Goal: Task Accomplishment & Management: Use online tool/utility

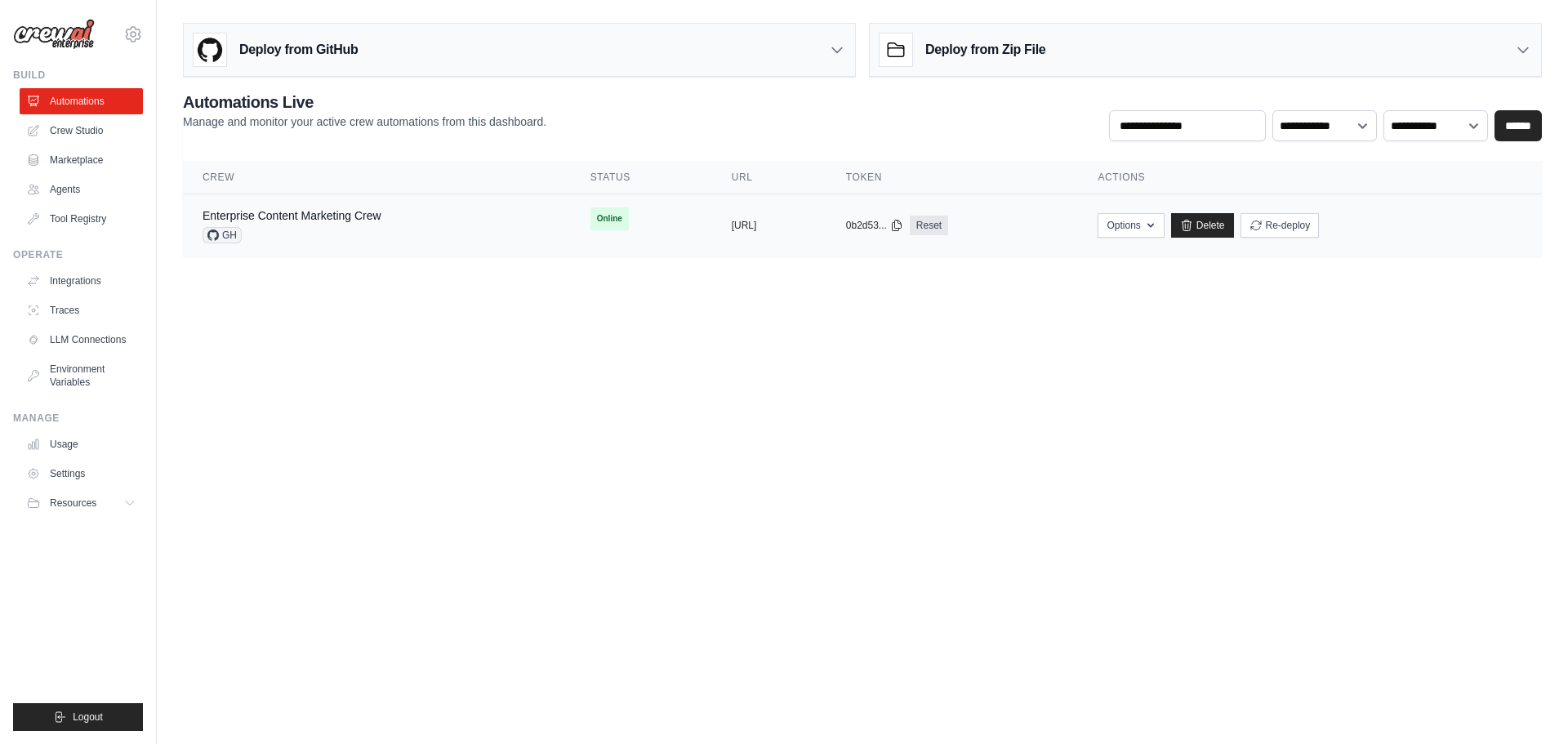
click at [412, 228] on div "Enterprise Content Marketing Crew GH" at bounding box center [377, 225] width 348 height 36
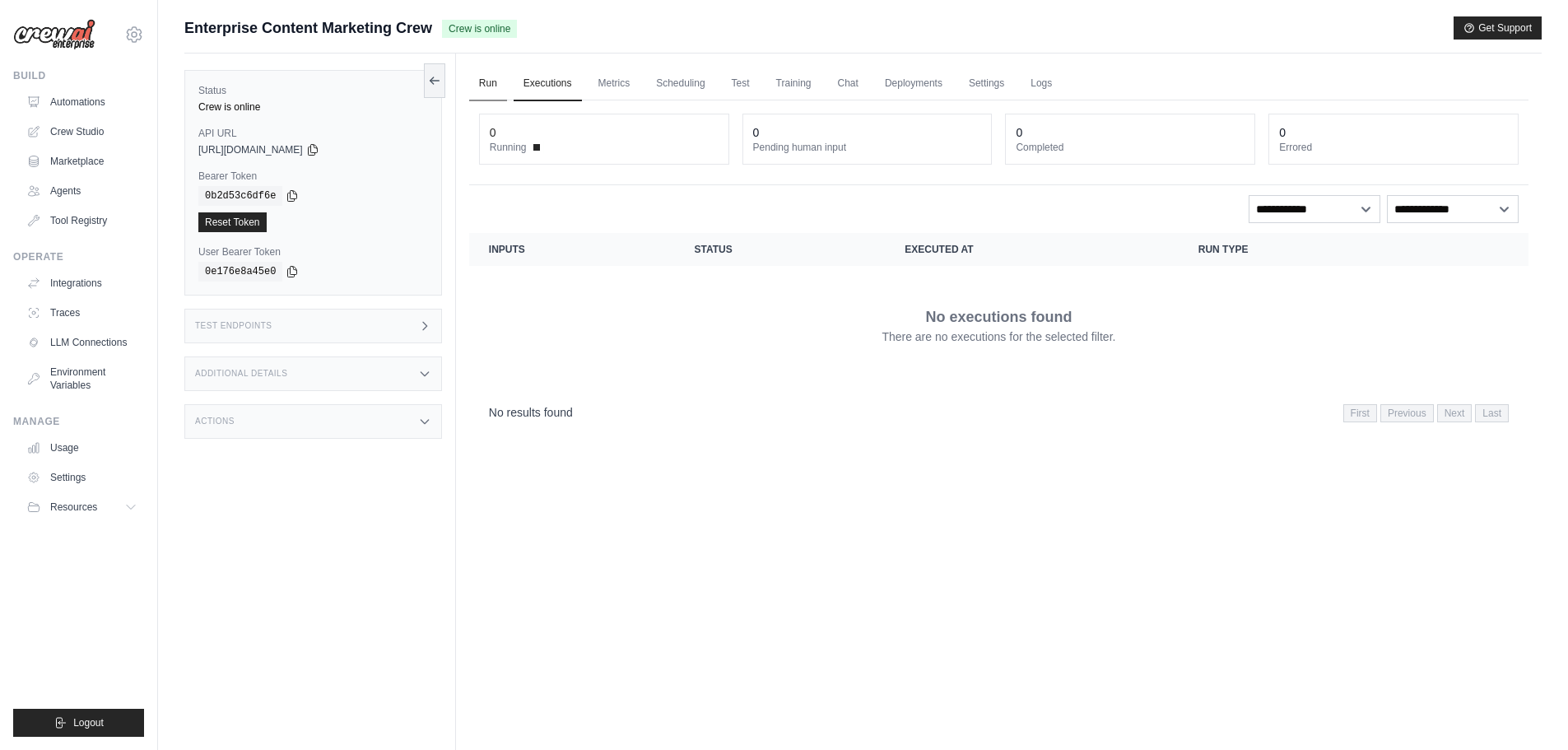
click at [489, 88] on link "Run" at bounding box center [488, 84] width 38 height 35
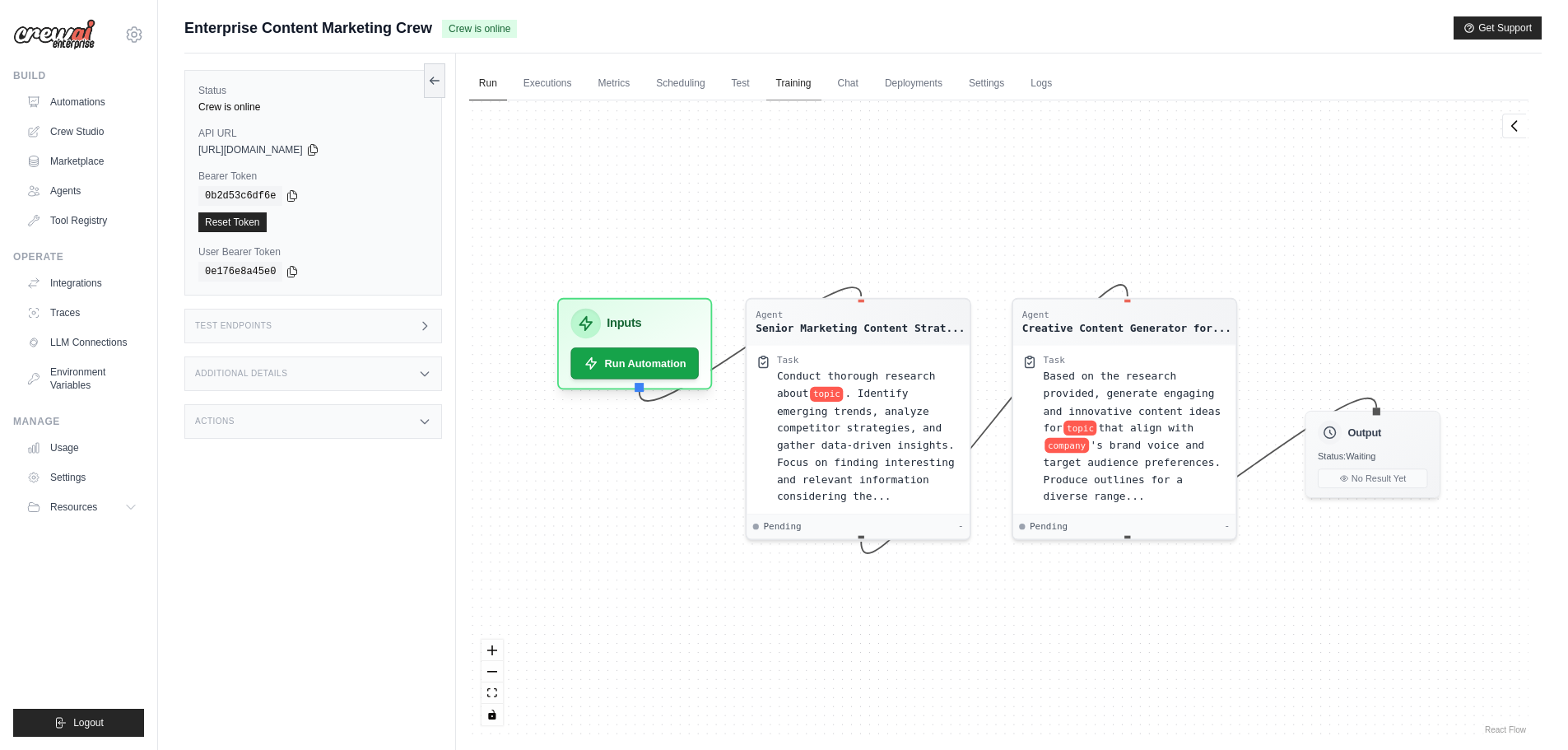
click at [793, 82] on link "Training" at bounding box center [794, 84] width 55 height 35
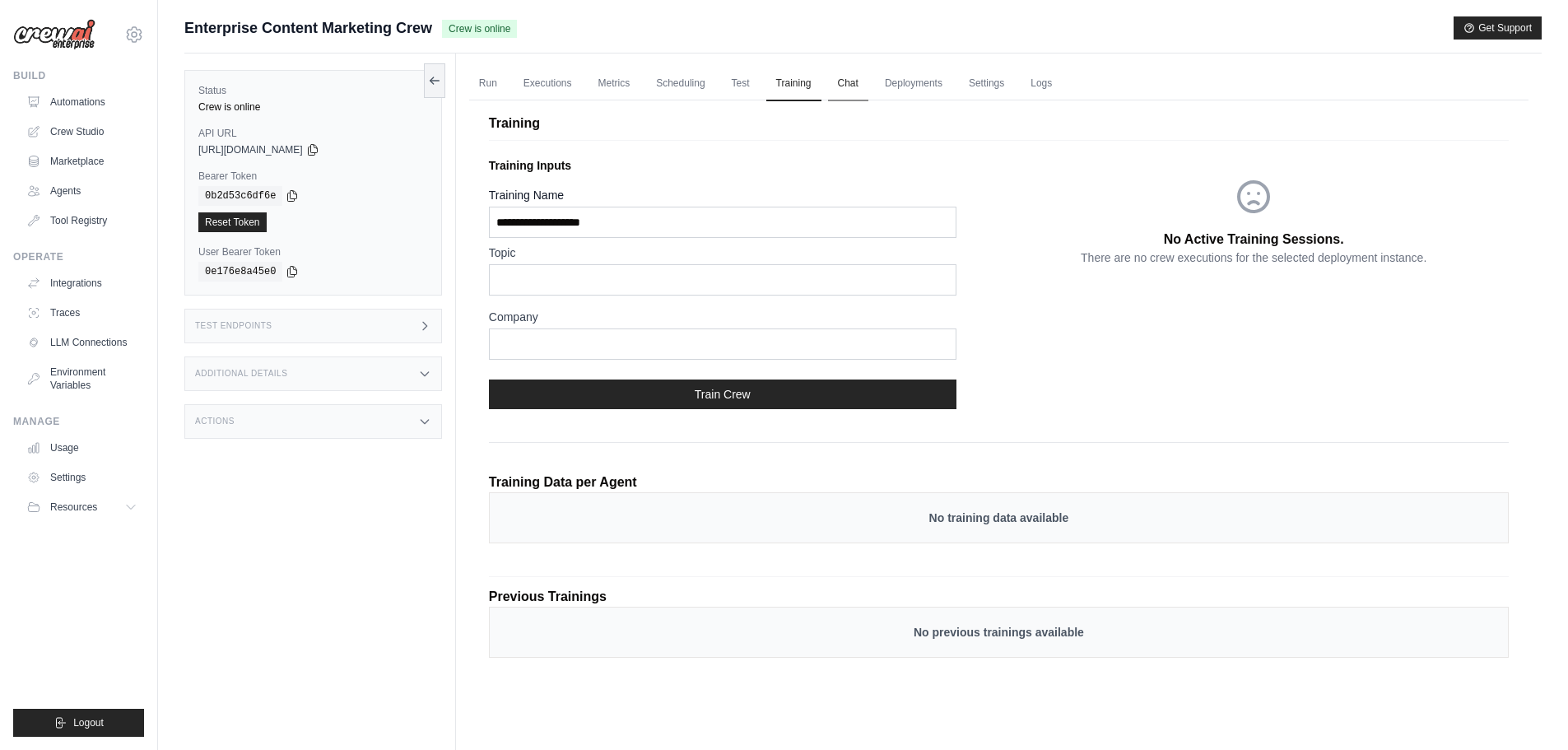
click at [859, 82] on link "Chat" at bounding box center [848, 84] width 41 height 35
click at [98, 95] on link "Automations" at bounding box center [83, 102] width 124 height 26
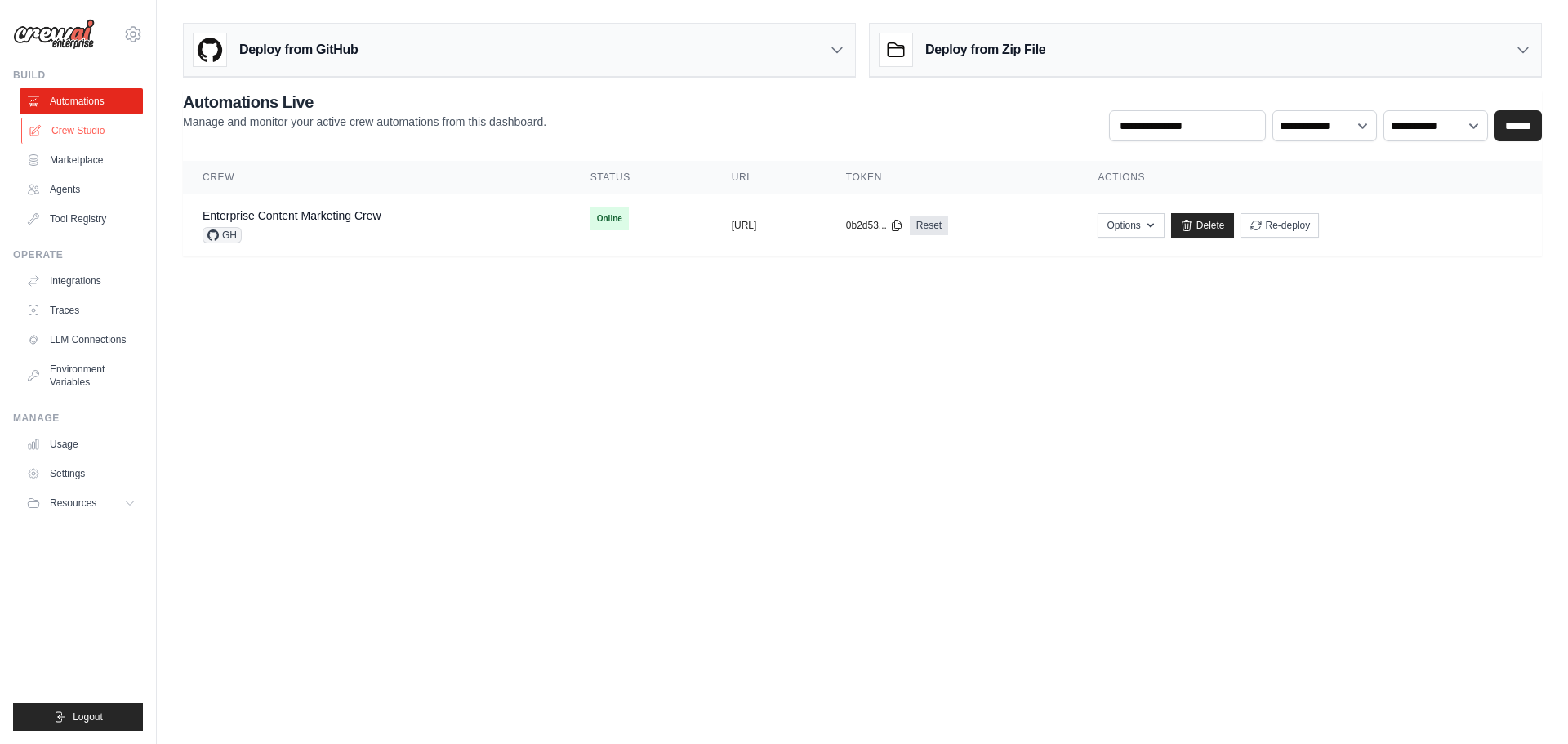
click at [49, 131] on link "Crew Studio" at bounding box center [83, 131] width 123 height 26
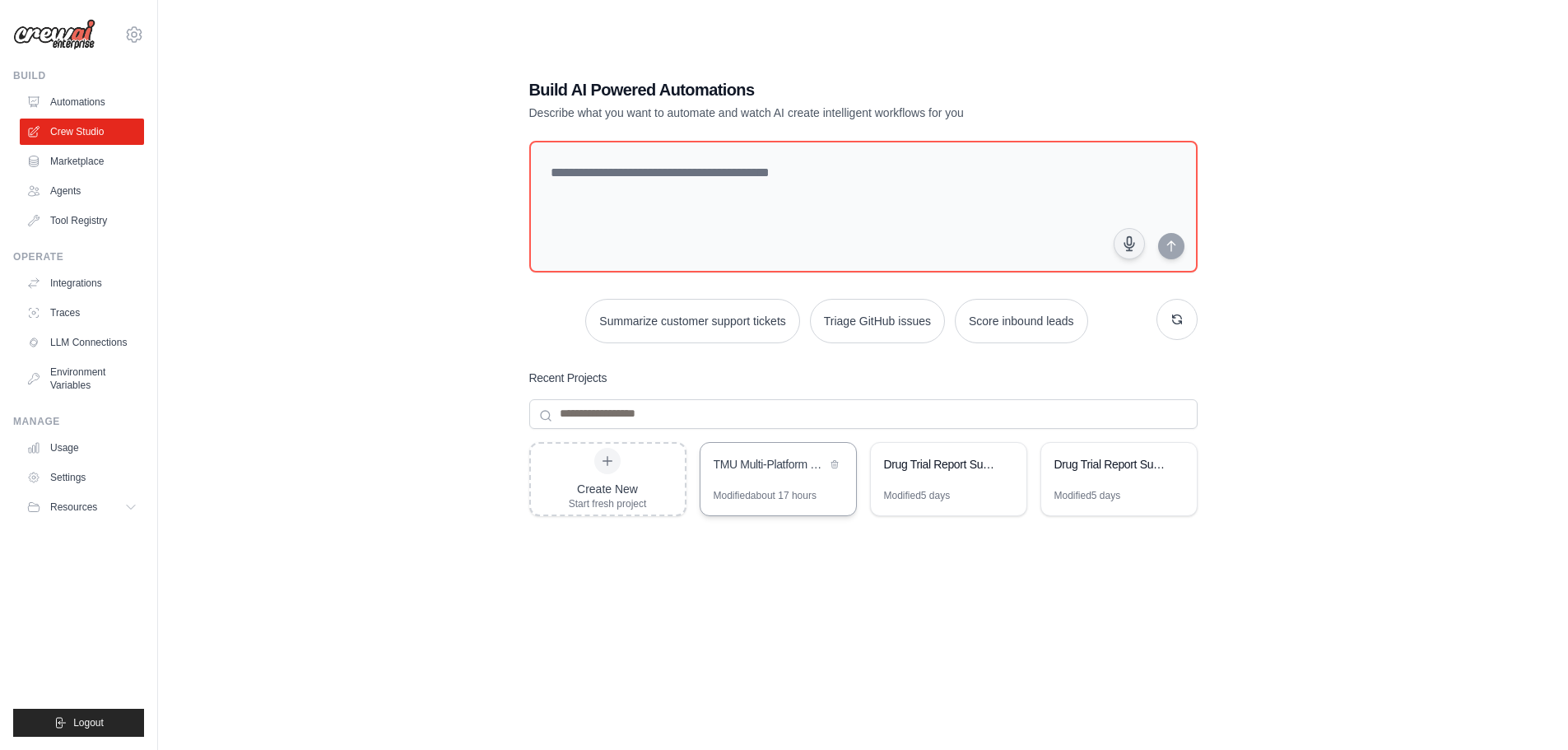
click at [768, 483] on div "TMU Multi-Platform Social Media Automation: Analytics, Content Creation & Linke…" at bounding box center [777, 466] width 155 height 46
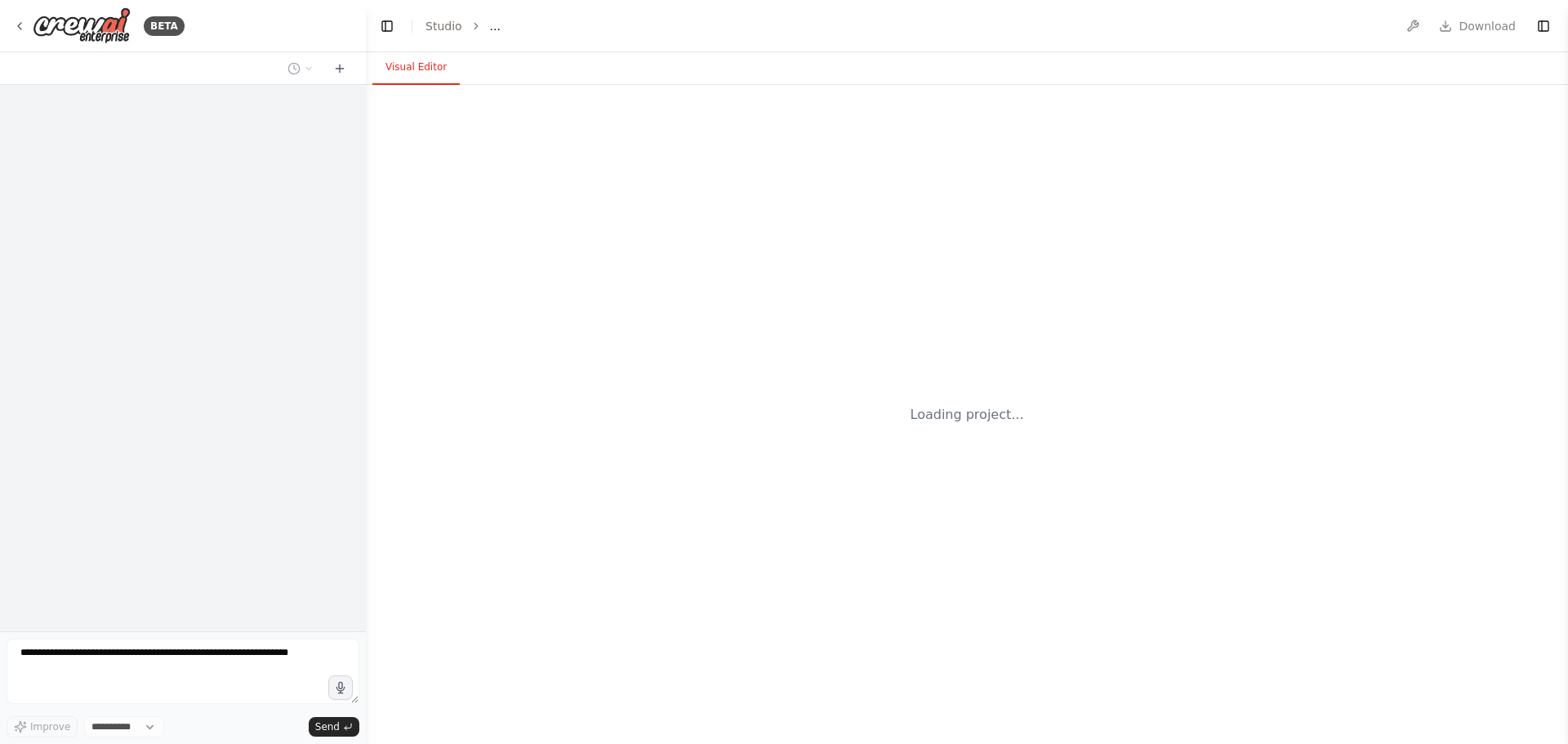
select select "****"
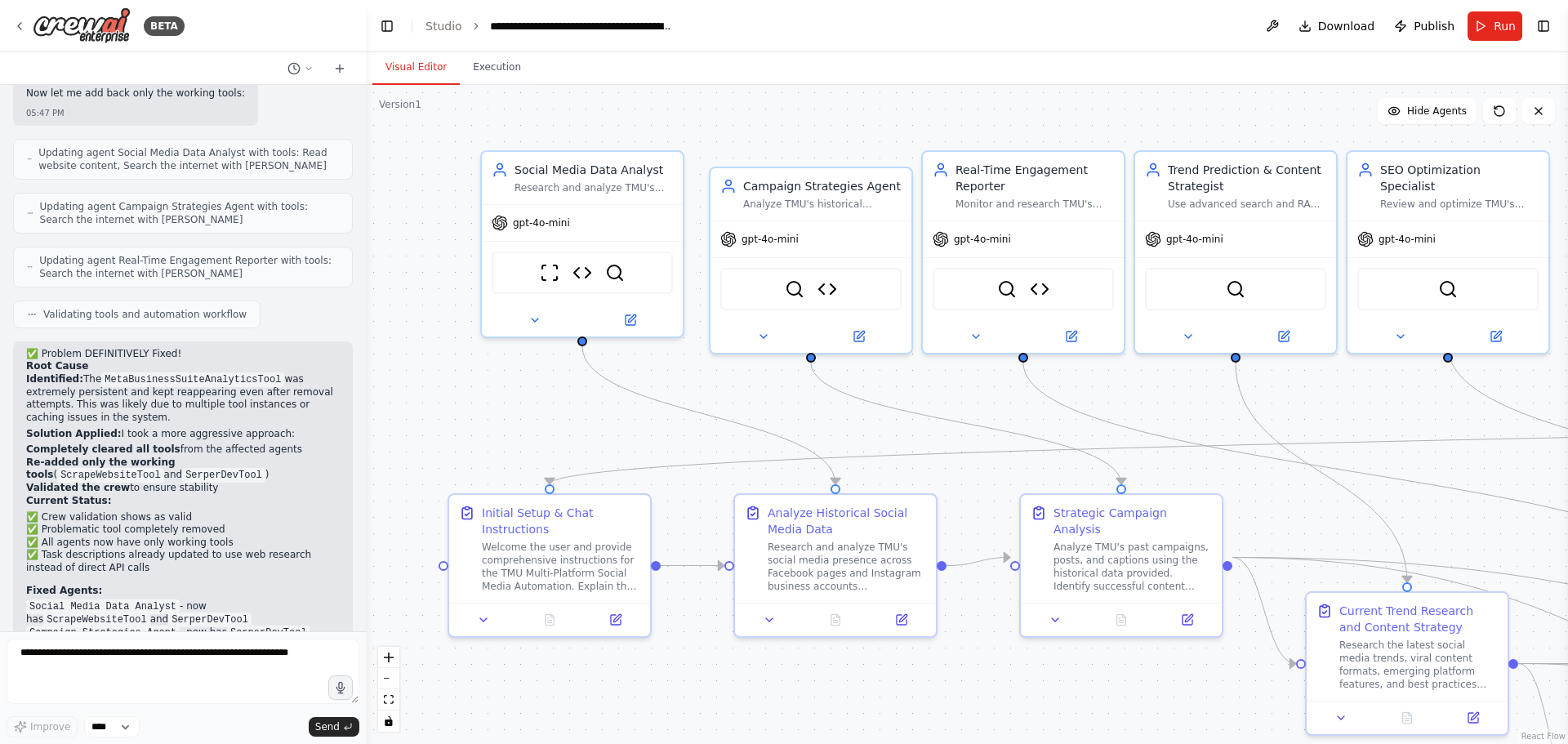
scroll to position [3822, 0]
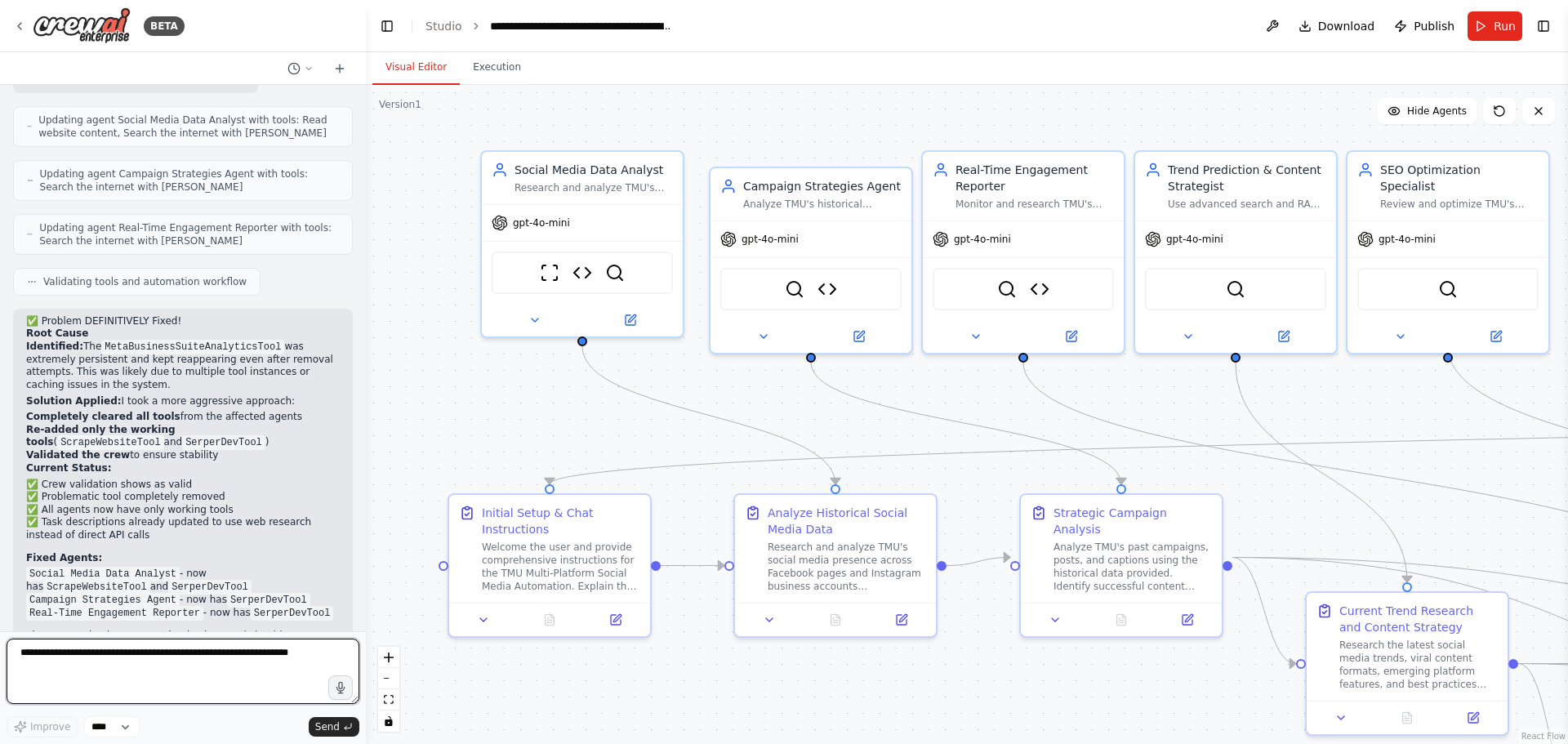
click at [252, 675] on textarea at bounding box center [183, 672] width 353 height 65
type textarea "**********"
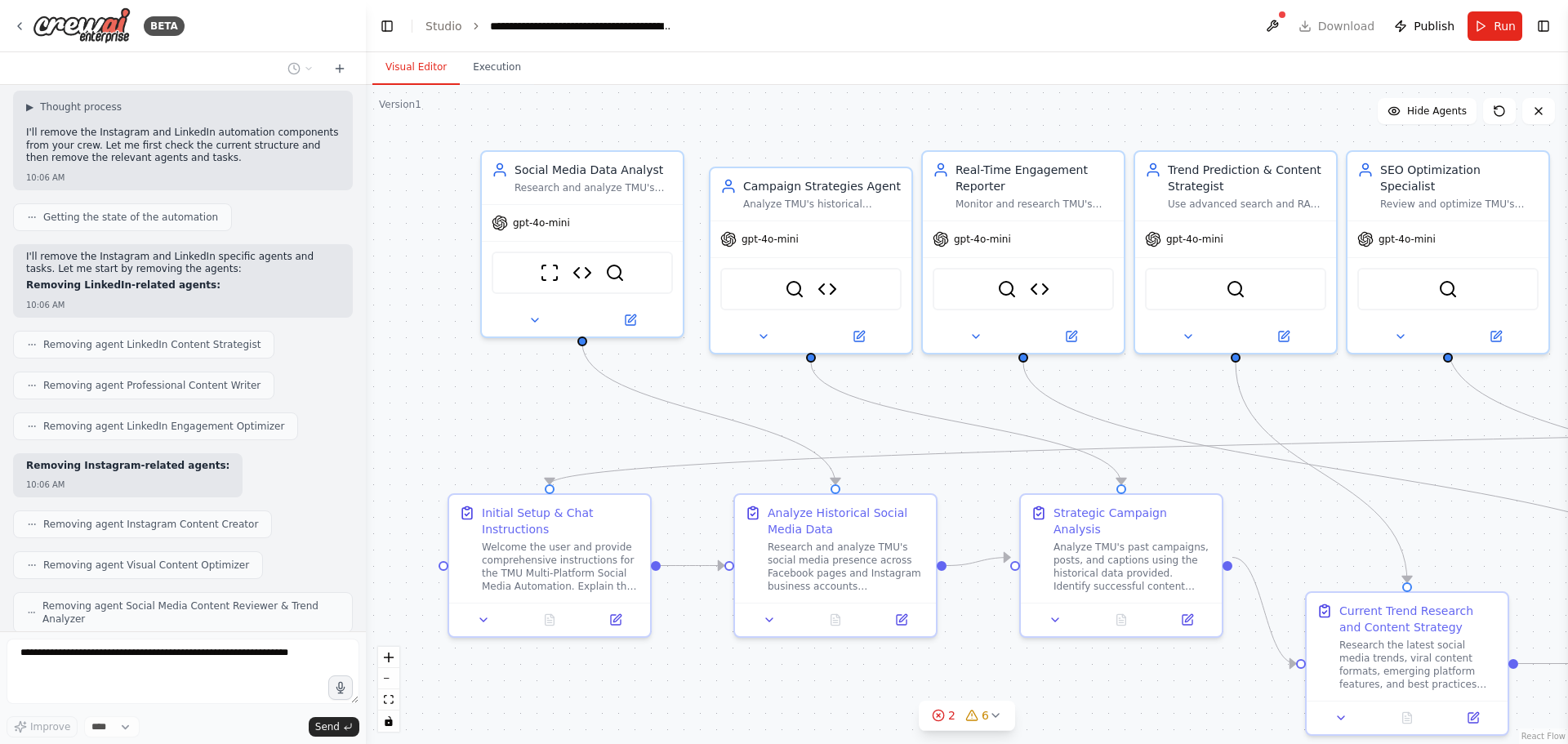
scroll to position [6399, 0]
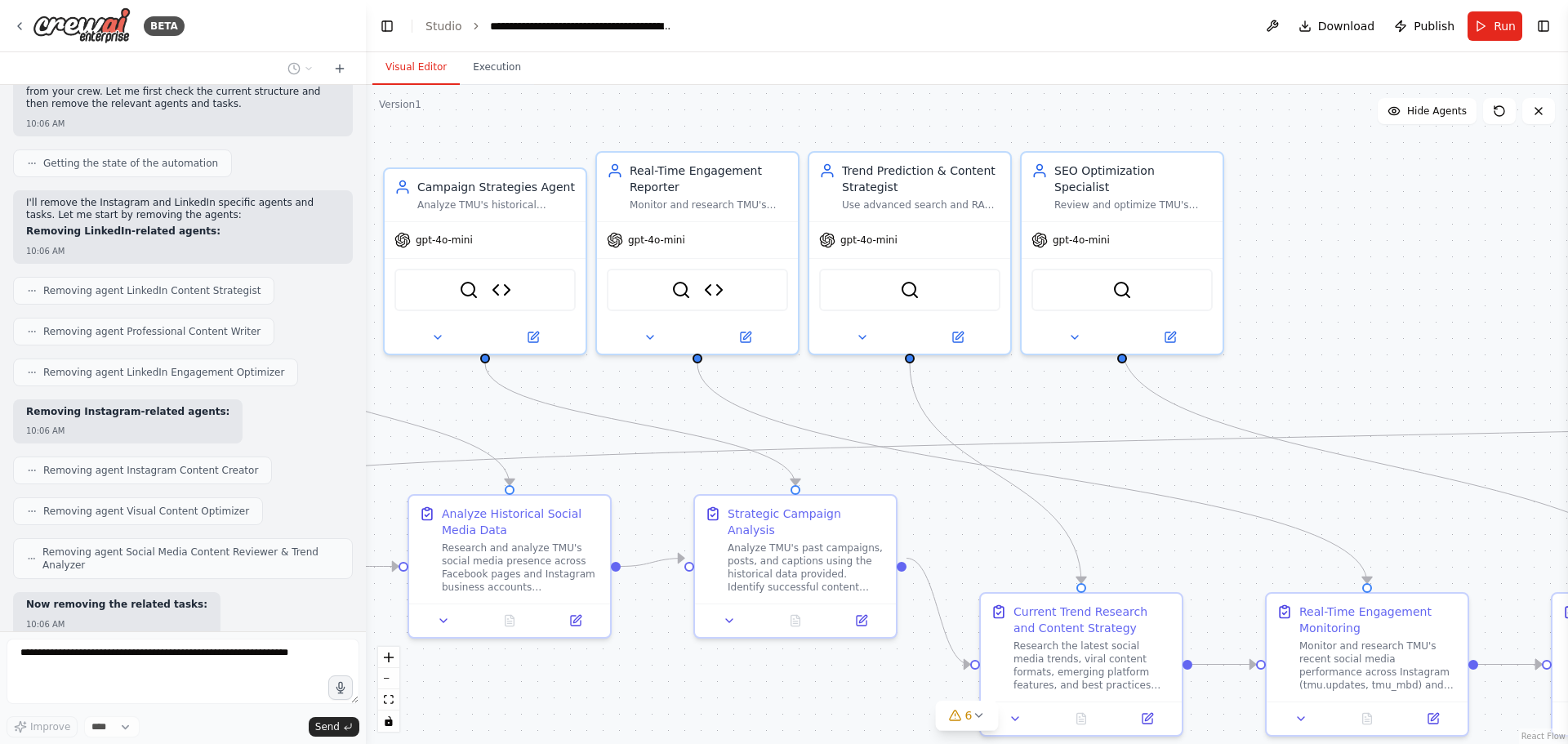
drag, startPoint x: 1386, startPoint y: 454, endPoint x: 1060, endPoint y: 455, distance: 326.0
click at [1060, 455] on div ".deletable-edge-delete-btn { width: 20px; height: 20px; border: 0px solid #ffff…" at bounding box center [967, 415] width 1202 height 659
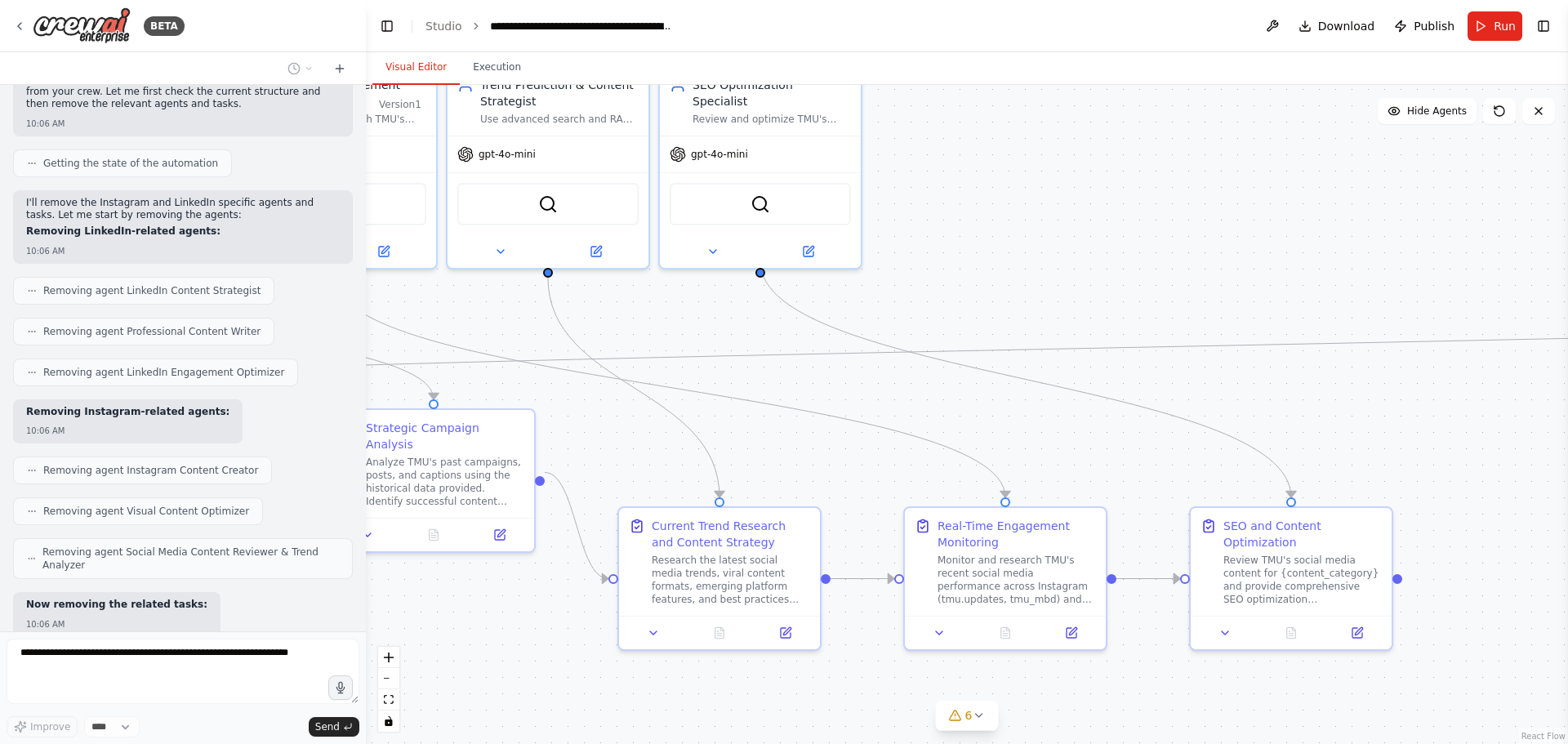
drag, startPoint x: 1074, startPoint y: 452, endPoint x: 756, endPoint y: 358, distance: 331.6
click at [756, 358] on div ".deletable-edge-delete-btn { width: 20px; height: 20px; border: 0px solid #ffff…" at bounding box center [967, 415] width 1202 height 659
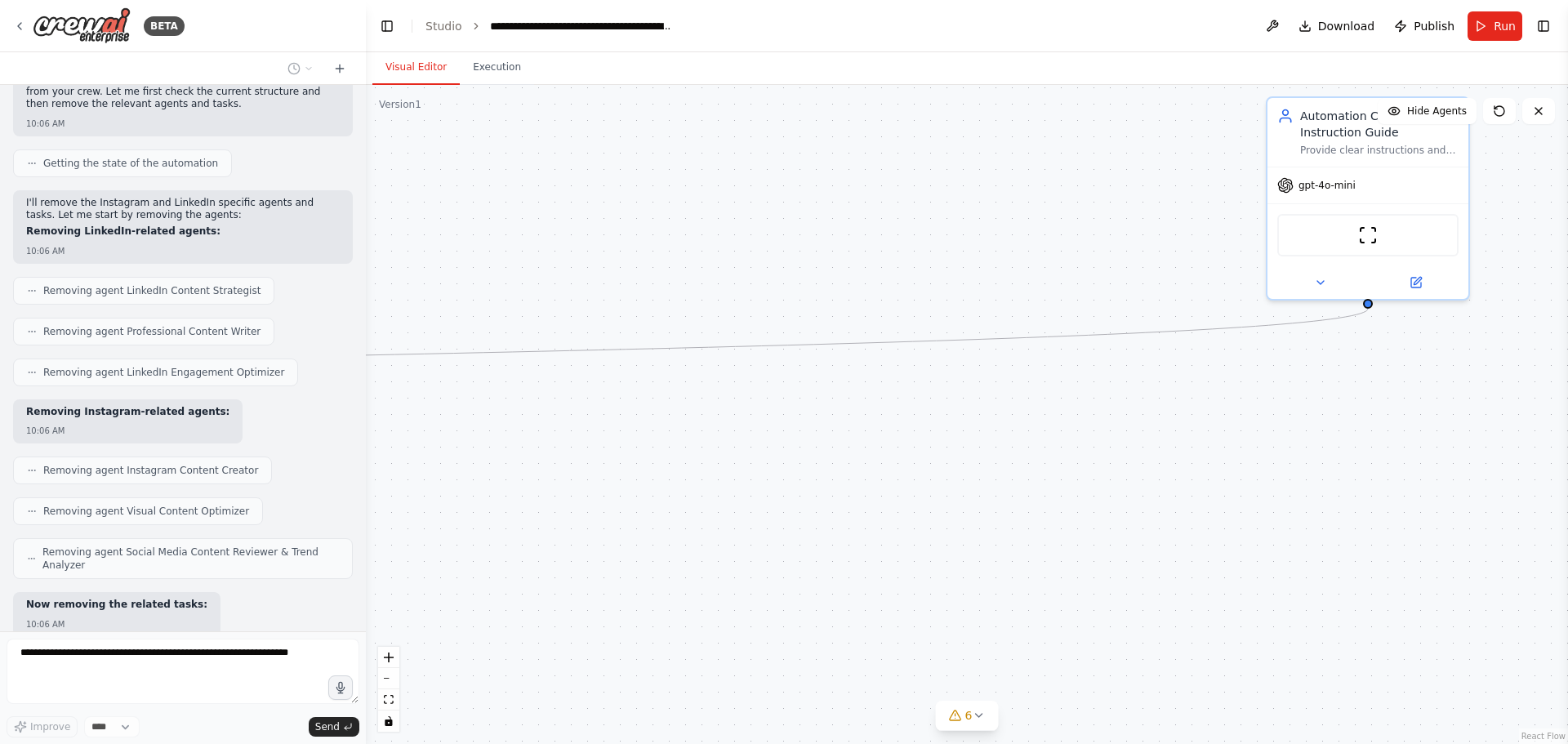
drag, startPoint x: 1282, startPoint y: 366, endPoint x: 51, endPoint y: 405, distance: 1231.6
click at [28, 412] on div "BETA Hello! I'm the CrewAI assistant. What kind of automation do you want to bu…" at bounding box center [784, 372] width 1568 height 744
drag, startPoint x: 1185, startPoint y: 200, endPoint x: 205, endPoint y: 209, distance: 980.0
click at [205, 209] on div "BETA Hello! I'm the CrewAI assistant. What kind of automation do you want to bu…" at bounding box center [784, 372] width 1568 height 744
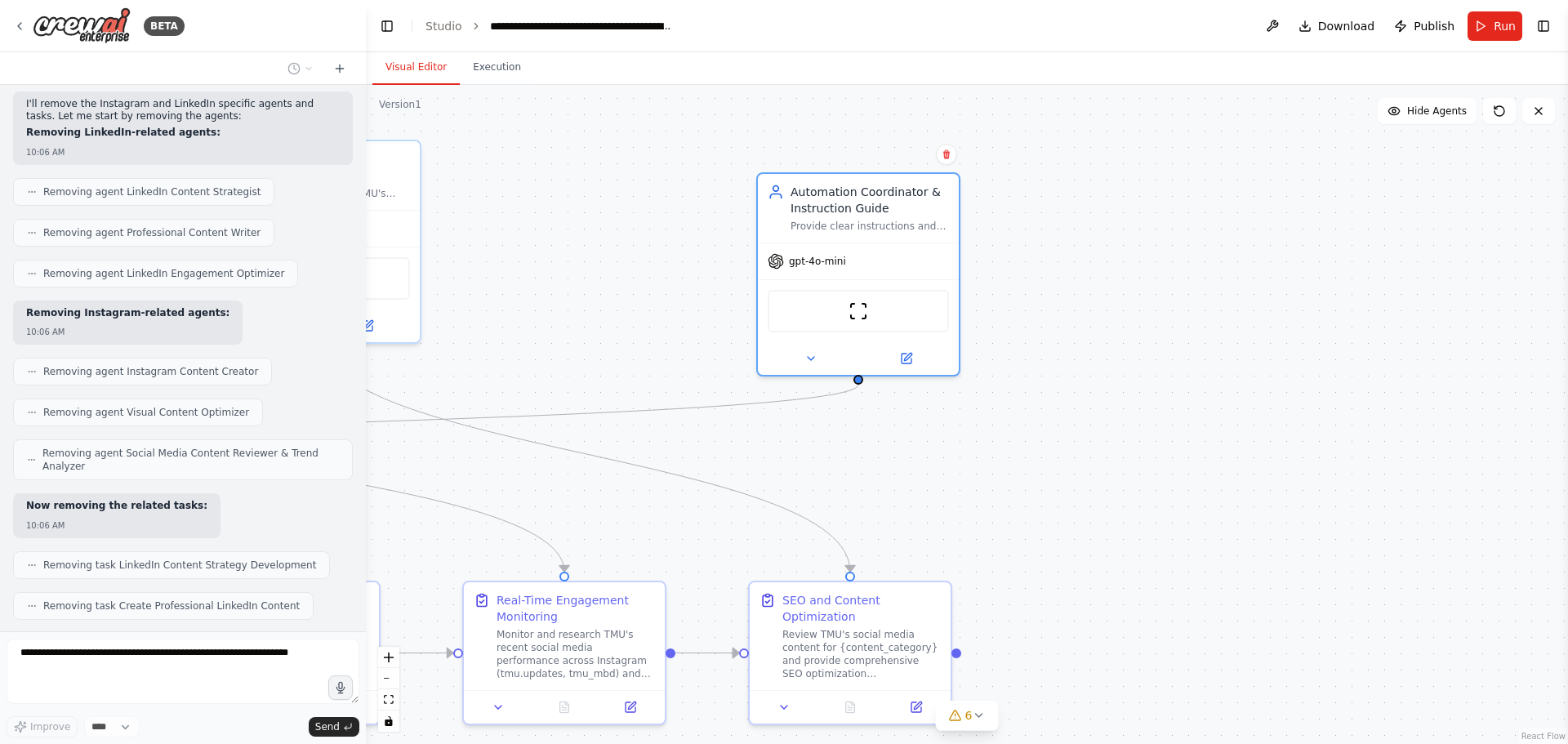
drag, startPoint x: 670, startPoint y: 365, endPoint x: 1567, endPoint y: 410, distance: 898.1
click at [1567, 410] on div "BETA Hello! I'm the CrewAI assistant. What kind of automation do you want to bu…" at bounding box center [784, 372] width 1568 height 744
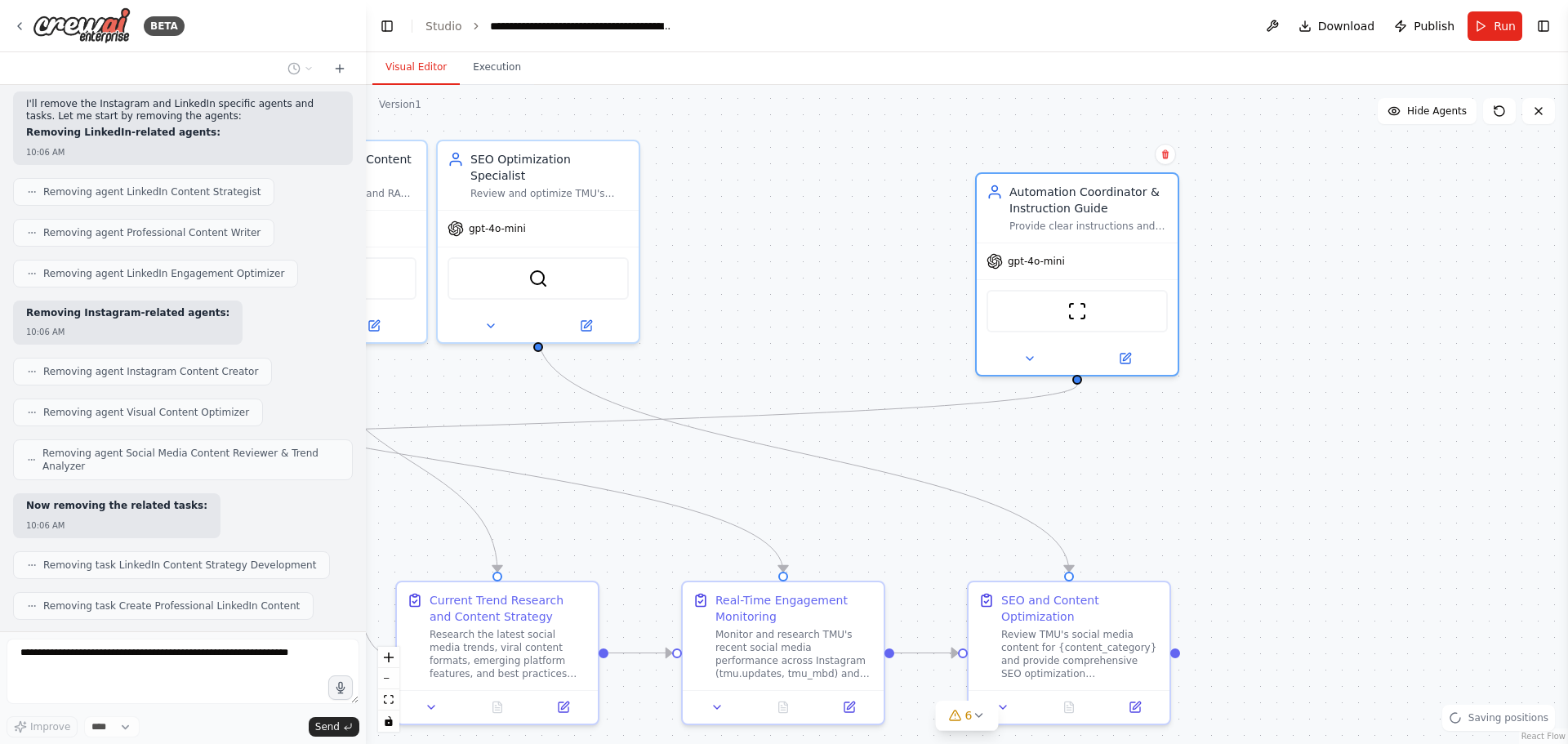
scroll to position [6512, 0]
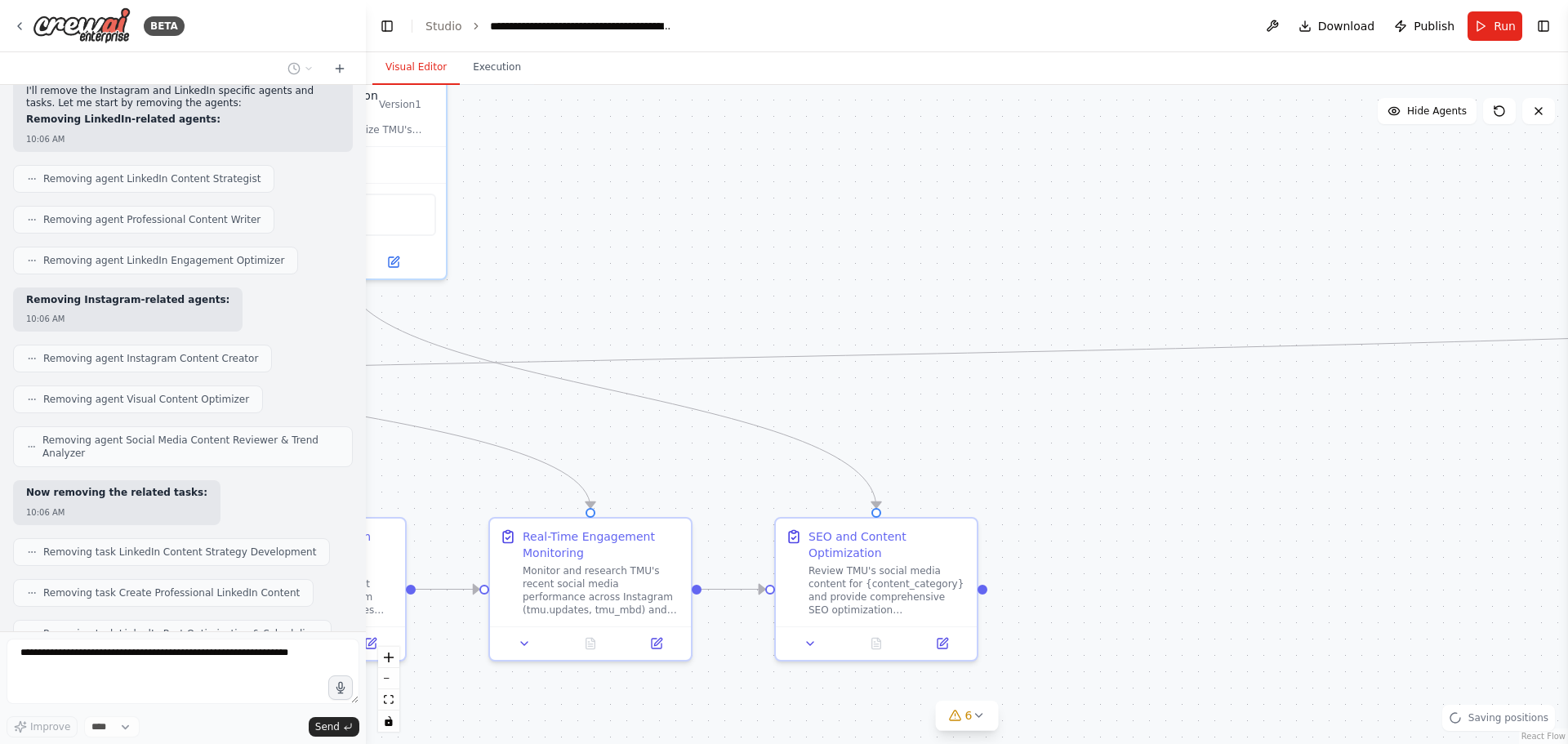
drag, startPoint x: 1143, startPoint y: 323, endPoint x: 949, endPoint y: 259, distance: 204.3
click at [949, 259] on div ".deletable-edge-delete-btn { width: 20px; height: 20px; border: 0px solid #ffff…" at bounding box center [967, 415] width 1202 height 659
click at [1318, 342] on icon "Edge from 37e711bf-5eab-4f6e-8b80-d4e63b7e97ea to 92806092-b8ac-4fdf-a182-81aef…" at bounding box center [752, 356] width 2614 height 106
drag, startPoint x: 1318, startPoint y: 342, endPoint x: 875, endPoint y: 354, distance: 443.2
click at [943, 337] on div ".deletable-edge-delete-btn { width: 20px; height: 20px; border: 0px solid #ffff…" at bounding box center [967, 415] width 1202 height 659
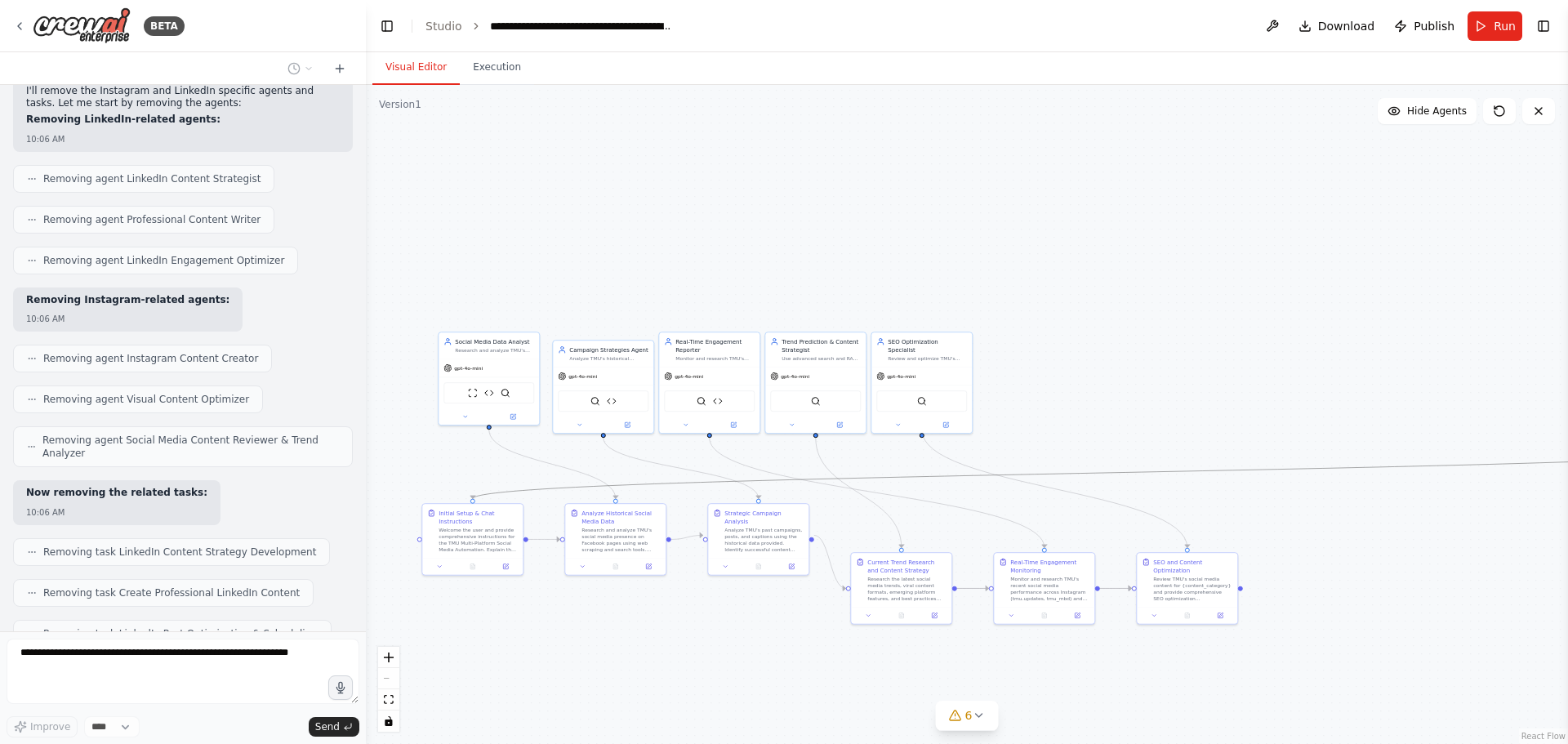
drag, startPoint x: 1526, startPoint y: 462, endPoint x: 735, endPoint y: 482, distance: 791.3
click at [735, 482] on icon "Edge from 37e711bf-5eab-4f6e-8b80-d4e63b7e97ea to 92806092-b8ac-4fdf-a182-81aef…" at bounding box center [1126, 473] width 1307 height 53
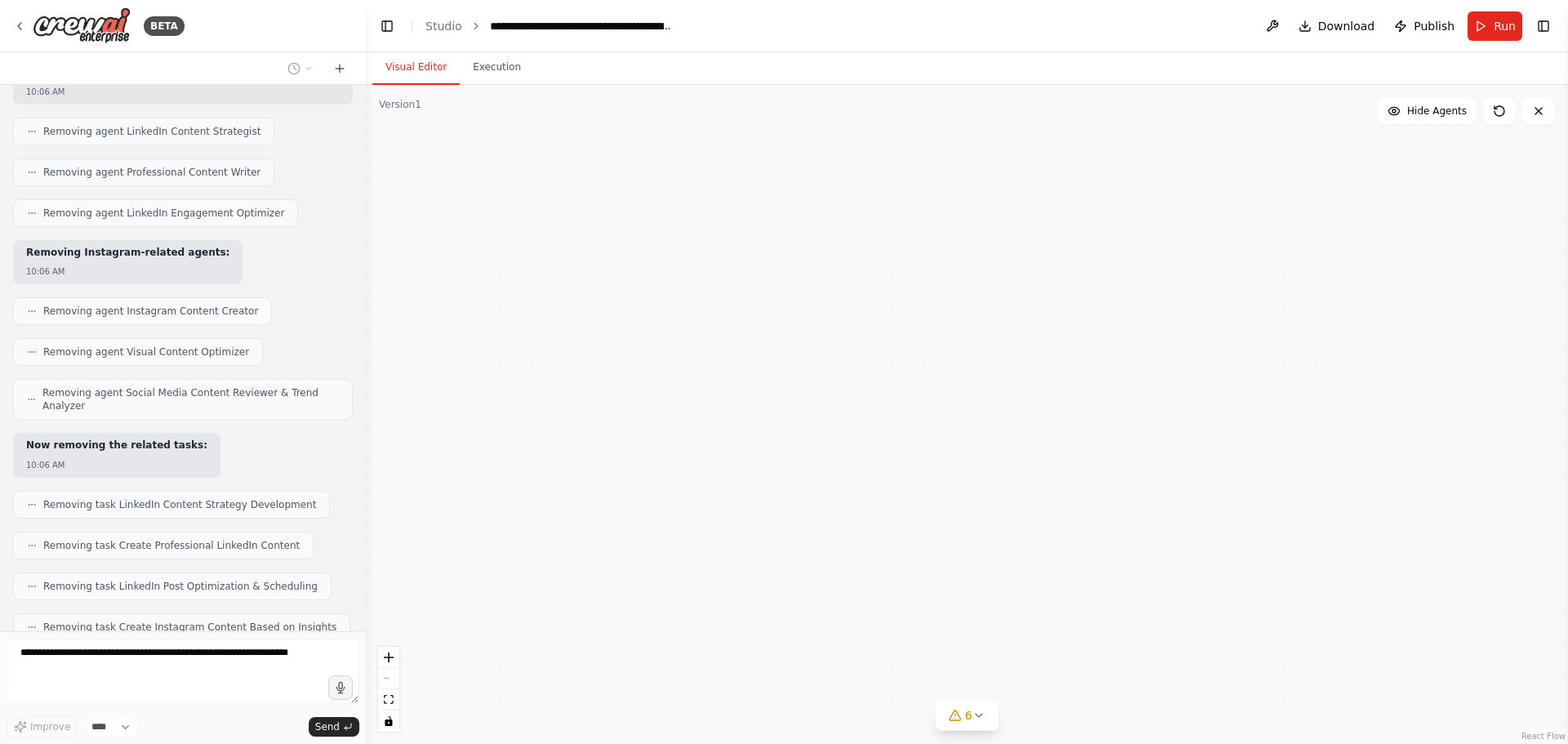
drag, startPoint x: 1371, startPoint y: 547, endPoint x: 351, endPoint y: 487, distance: 1021.8
click at [351, 487] on div "BETA Hello! I'm the CrewAI assistant. What kind of automation do you want to bu…" at bounding box center [784, 372] width 1568 height 744
drag, startPoint x: 765, startPoint y: 389, endPoint x: 1567, endPoint y: 448, distance: 804.2
click at [1567, 448] on div "BETA Hello! I'm the CrewAI assistant. What kind of automation do you want to bu…" at bounding box center [784, 372] width 1568 height 744
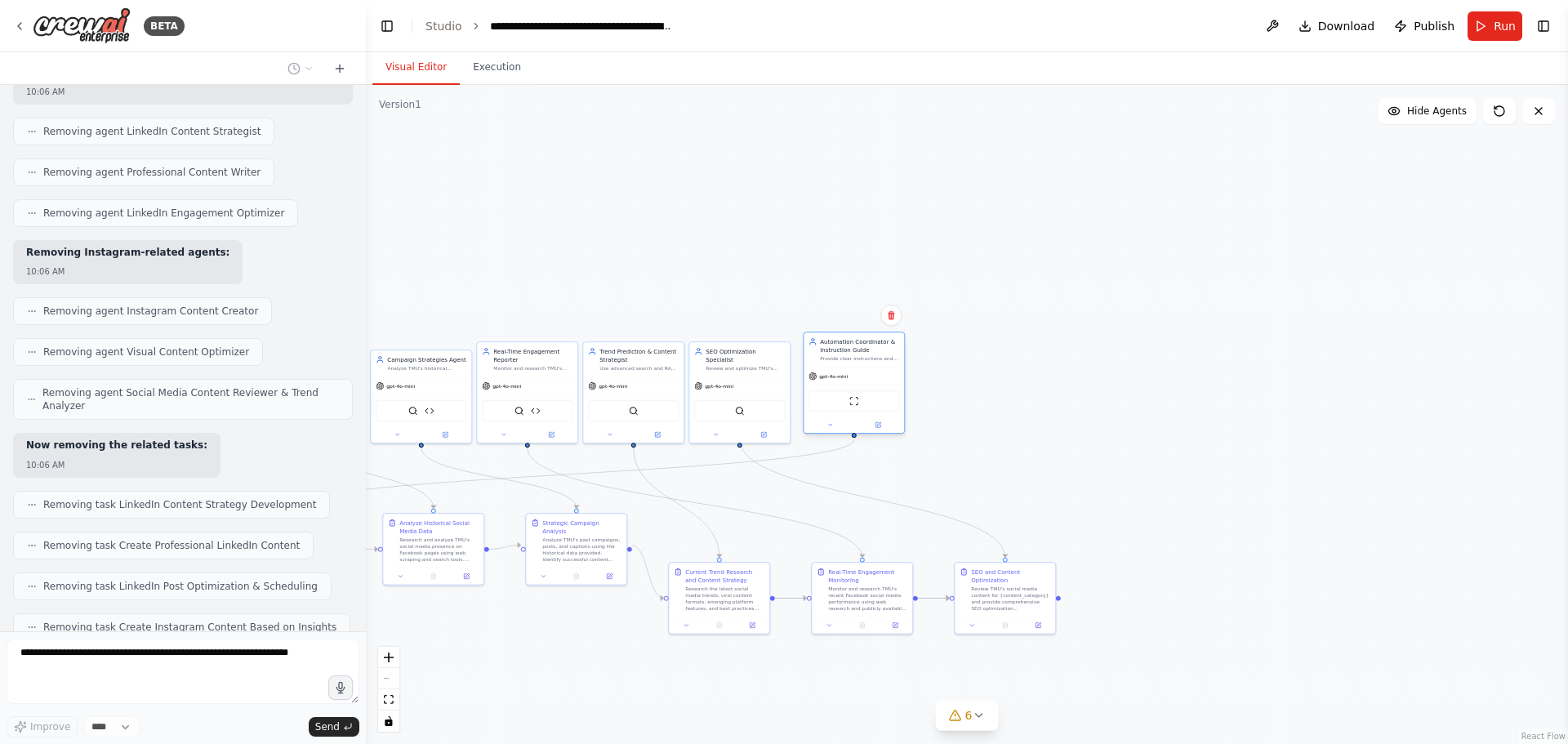
drag, startPoint x: 1038, startPoint y: 426, endPoint x: 879, endPoint y: 397, distance: 161.6
click at [879, 397] on div "ScrapeWebsiteTool" at bounding box center [853, 401] width 90 height 22
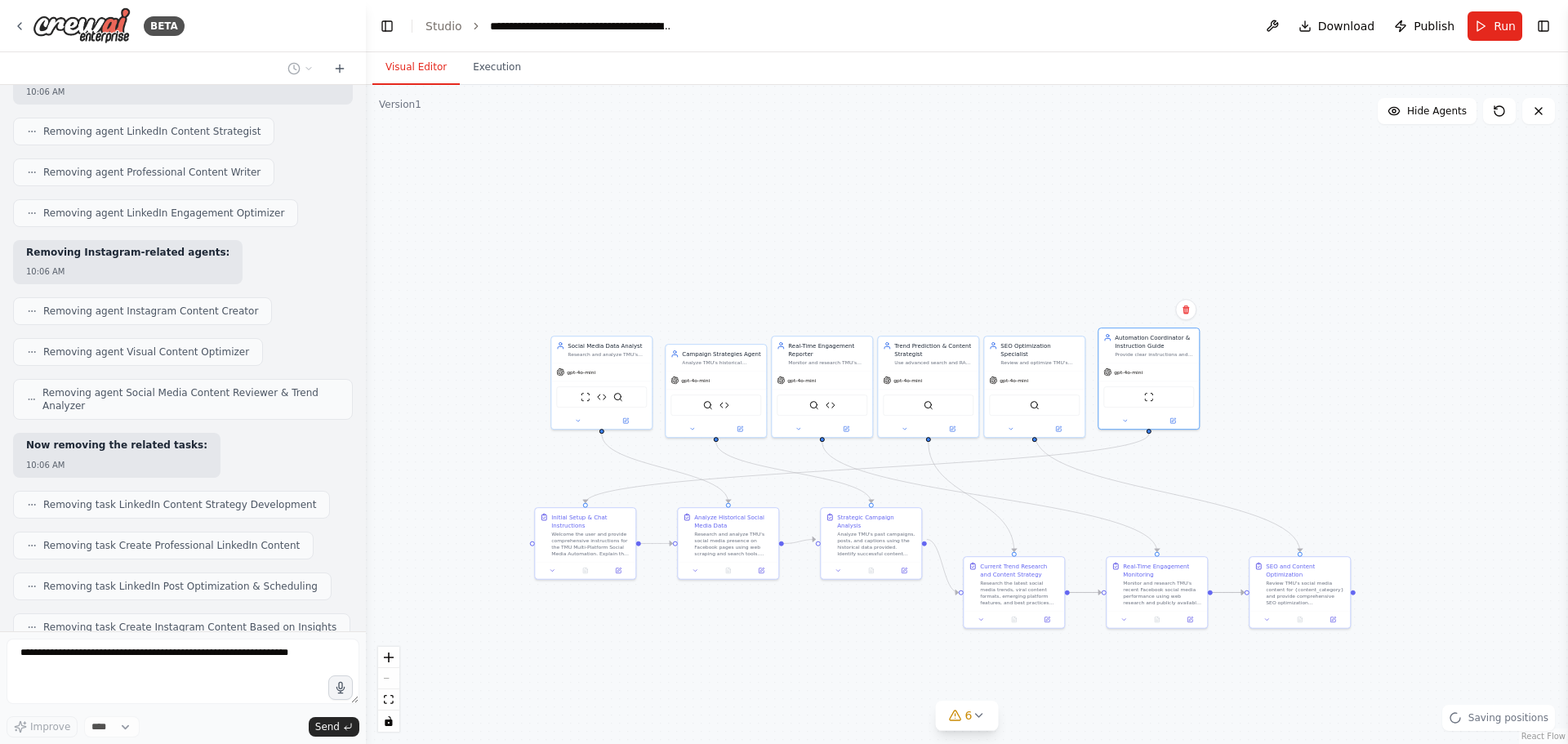
drag, startPoint x: 1167, startPoint y: 456, endPoint x: 1428, endPoint y: 450, distance: 261.1
click at [1428, 450] on div ".deletable-edge-delete-btn { width: 20px; height: 20px; border: 0px solid #ffff…" at bounding box center [967, 415] width 1202 height 659
drag, startPoint x: 1033, startPoint y: 587, endPoint x: 1024, endPoint y: 528, distance: 59.7
click at [1024, 528] on div "Research the latest social media trends, viral content formats, emerging platfo…" at bounding box center [1007, 534] width 79 height 26
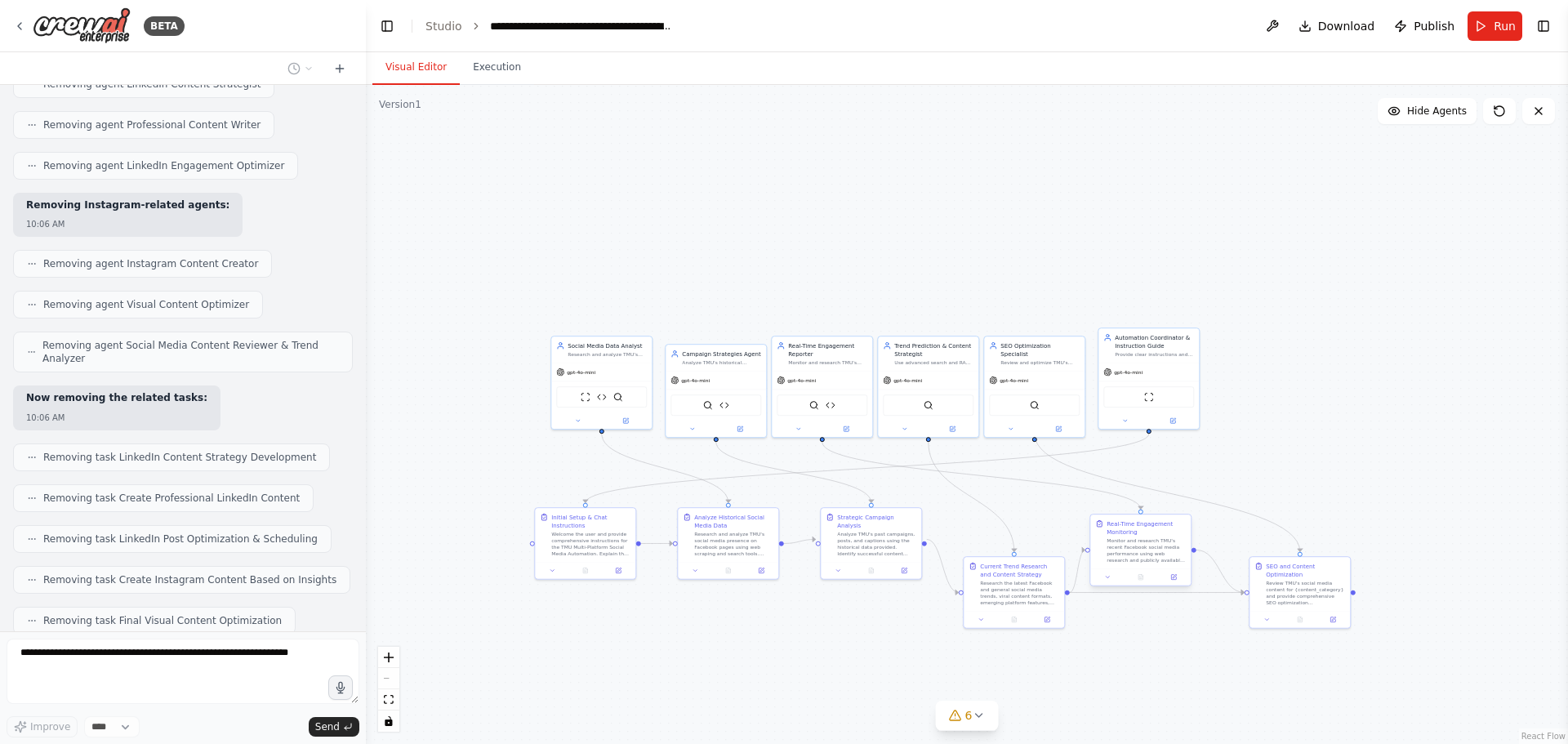
drag, startPoint x: 1178, startPoint y: 589, endPoint x: 1173, endPoint y: 566, distance: 23.5
click at [1173, 565] on div "Real-Time Engagement Monitoring Monitor and research TMU's recent Facebook soci…" at bounding box center [1141, 541] width 101 height 54
click at [1178, 591] on div ".deletable-edge-delete-btn { width: 20px; height: 20px; border: 0px solid #ffff…" at bounding box center [967, 415] width 1202 height 659
drag, startPoint x: 1172, startPoint y: 580, endPoint x: 1174, endPoint y: 572, distance: 8.2
click at [1174, 572] on icon at bounding box center [1176, 572] width 7 height 7
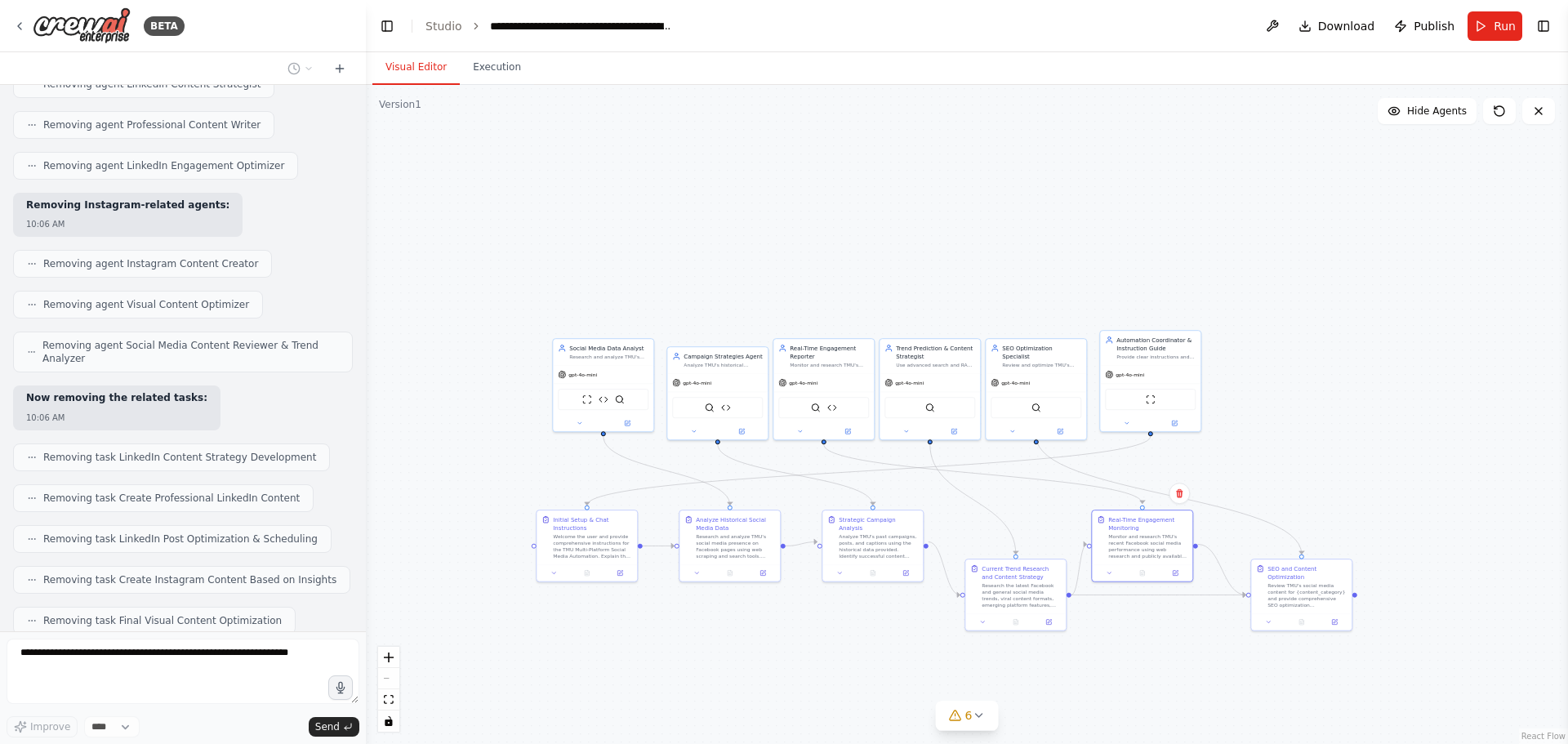
click at [1203, 640] on div ".deletable-edge-delete-btn { width: 20px; height: 20px; border: 0px solid #ffff…" at bounding box center [967, 415] width 1202 height 659
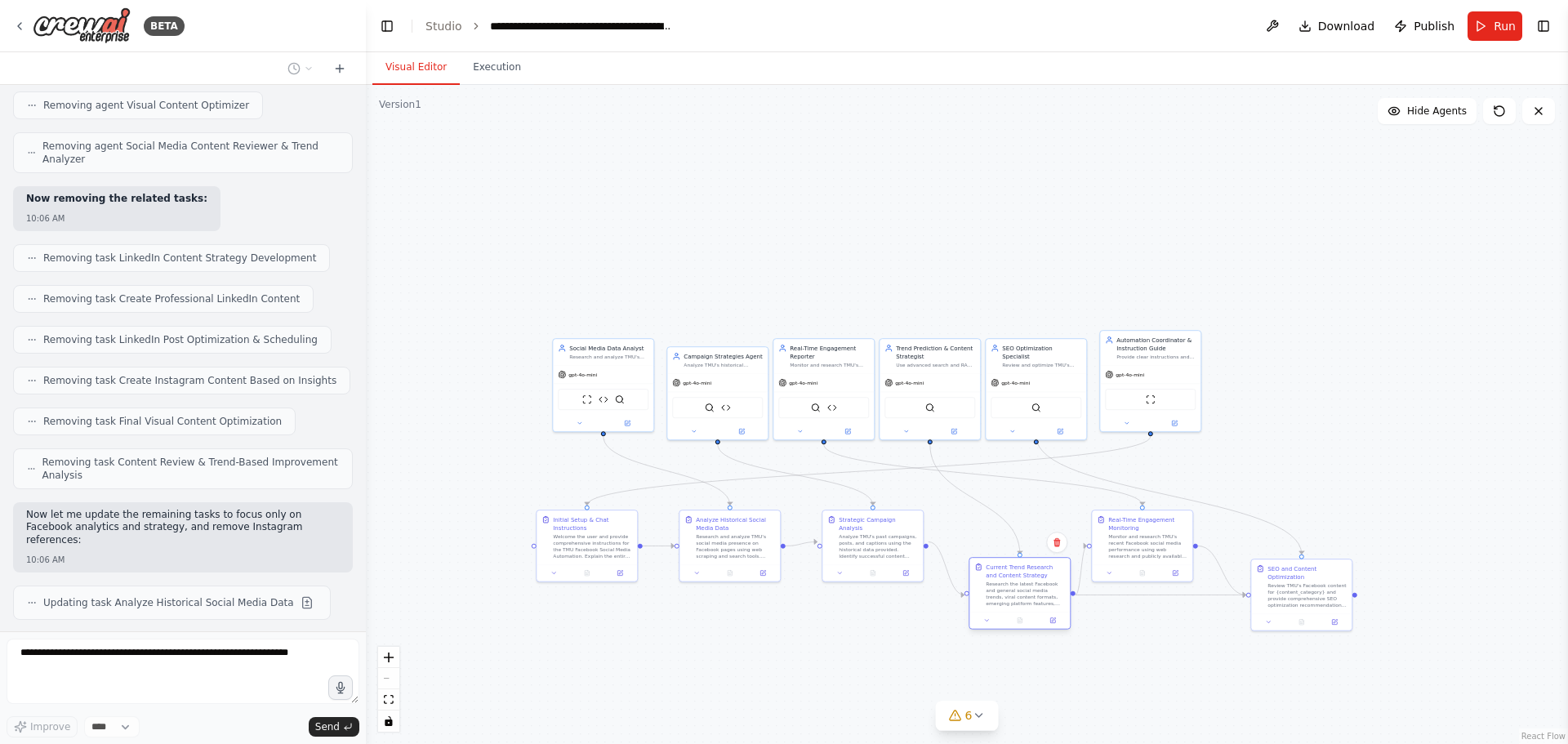
scroll to position [6853, 0]
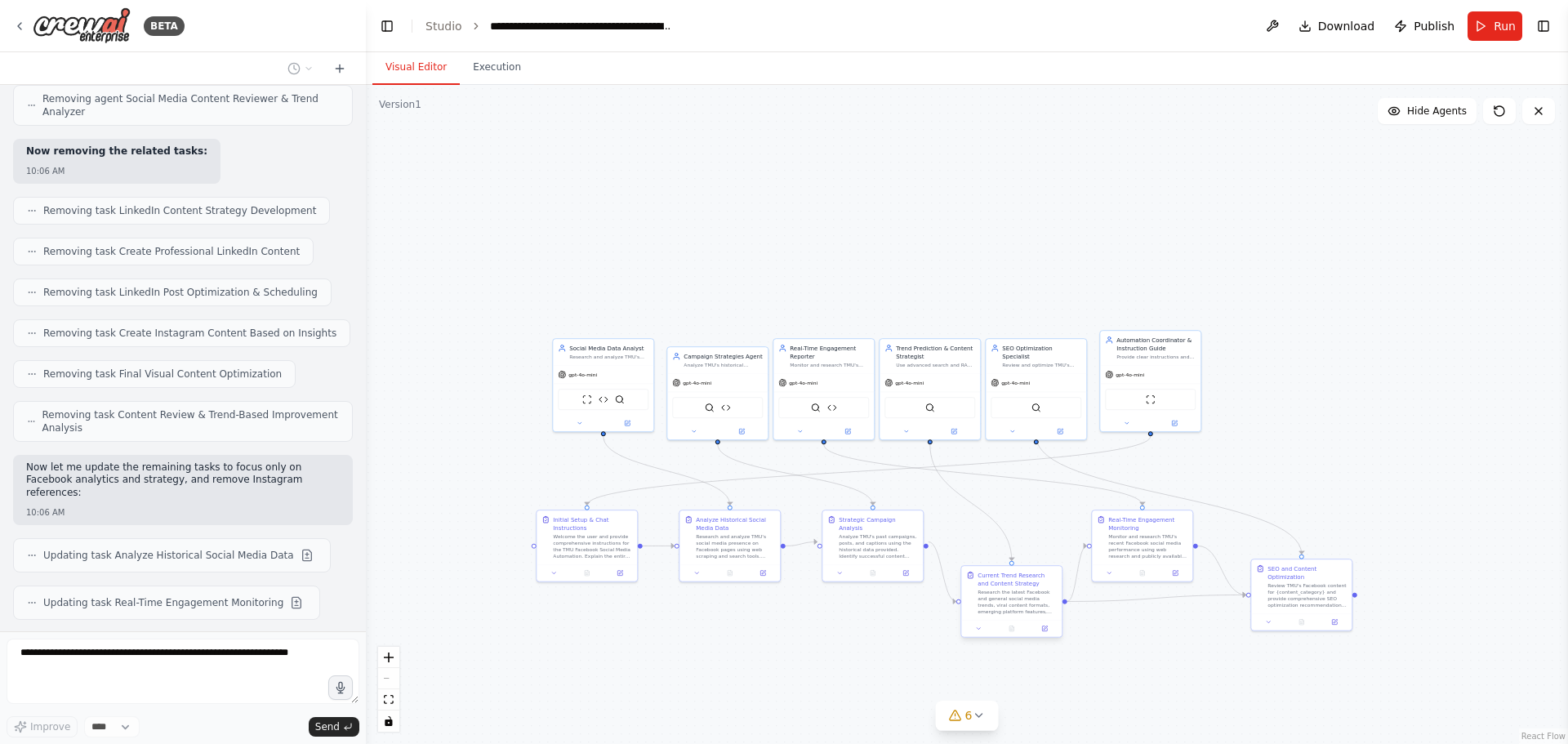
drag, startPoint x: 1014, startPoint y: 600, endPoint x: 1006, endPoint y: 608, distance: 11.3
click at [1006, 608] on div "Research the latest Facebook and general social media trends, viral content for…" at bounding box center [1018, 602] width 79 height 26
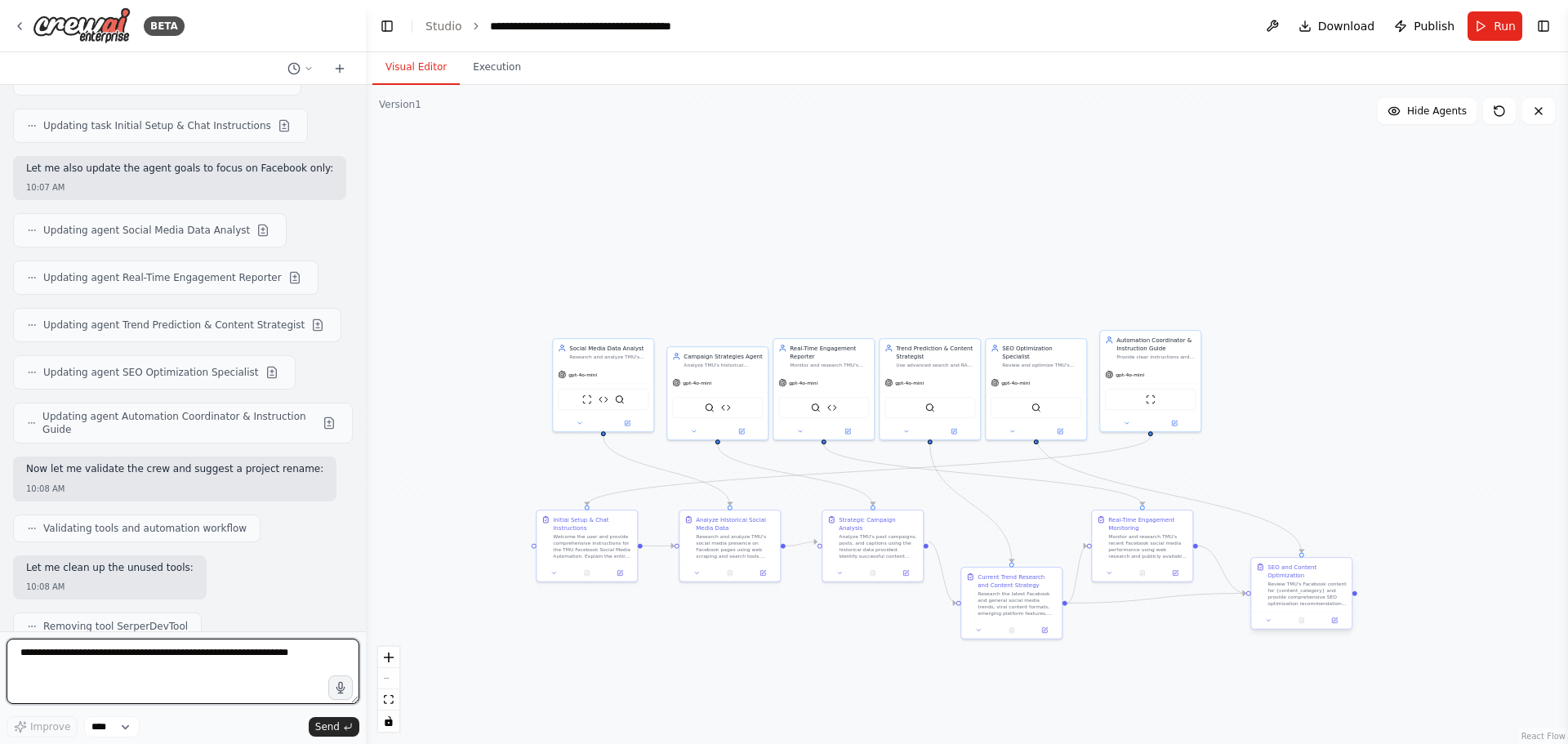
scroll to position [7491, 0]
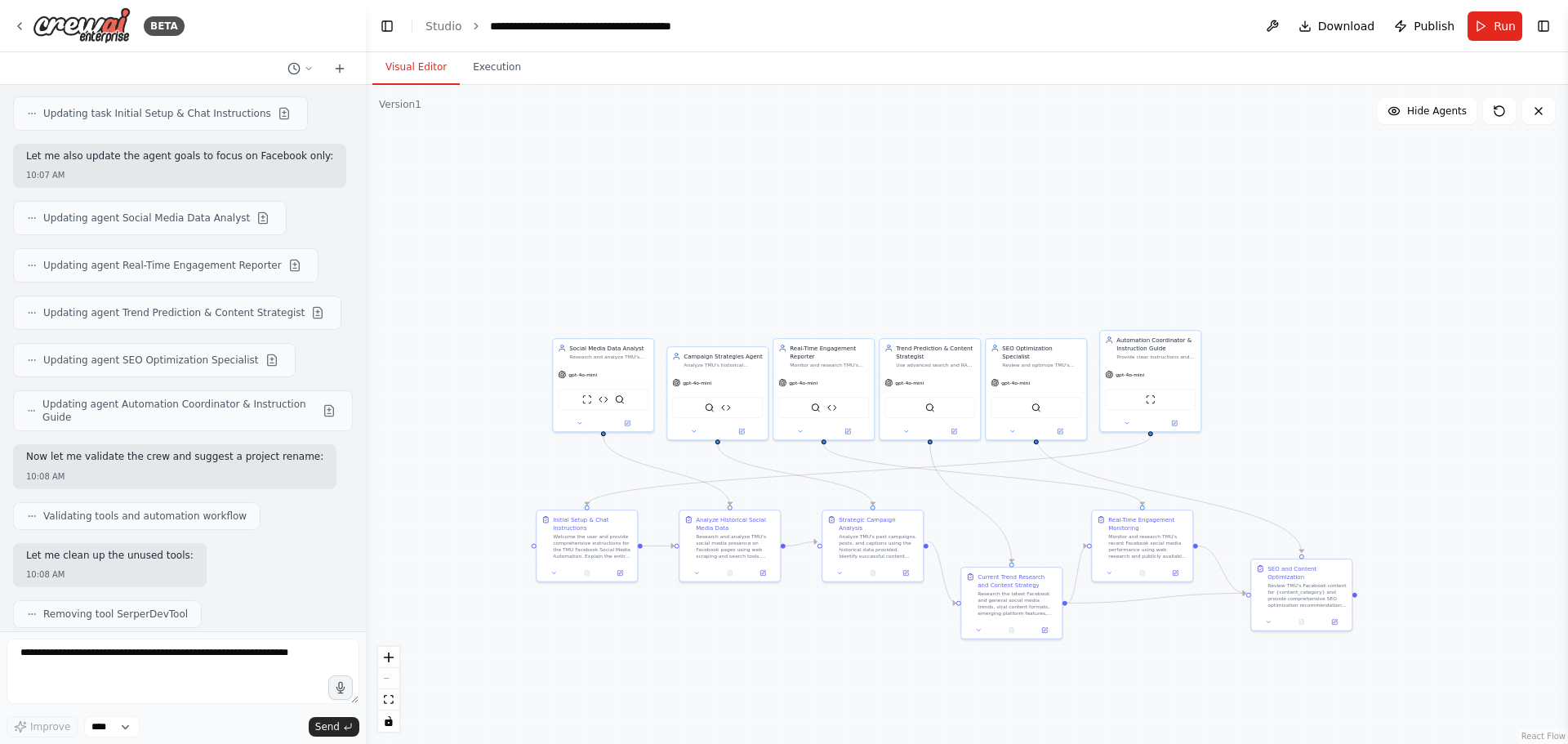
click at [978, 134] on div ".deletable-edge-delete-btn { width: 20px; height: 20px; border: 0px solid #ffff…" at bounding box center [967, 415] width 1202 height 659
click at [505, 77] on button "Execution" at bounding box center [497, 68] width 74 height 34
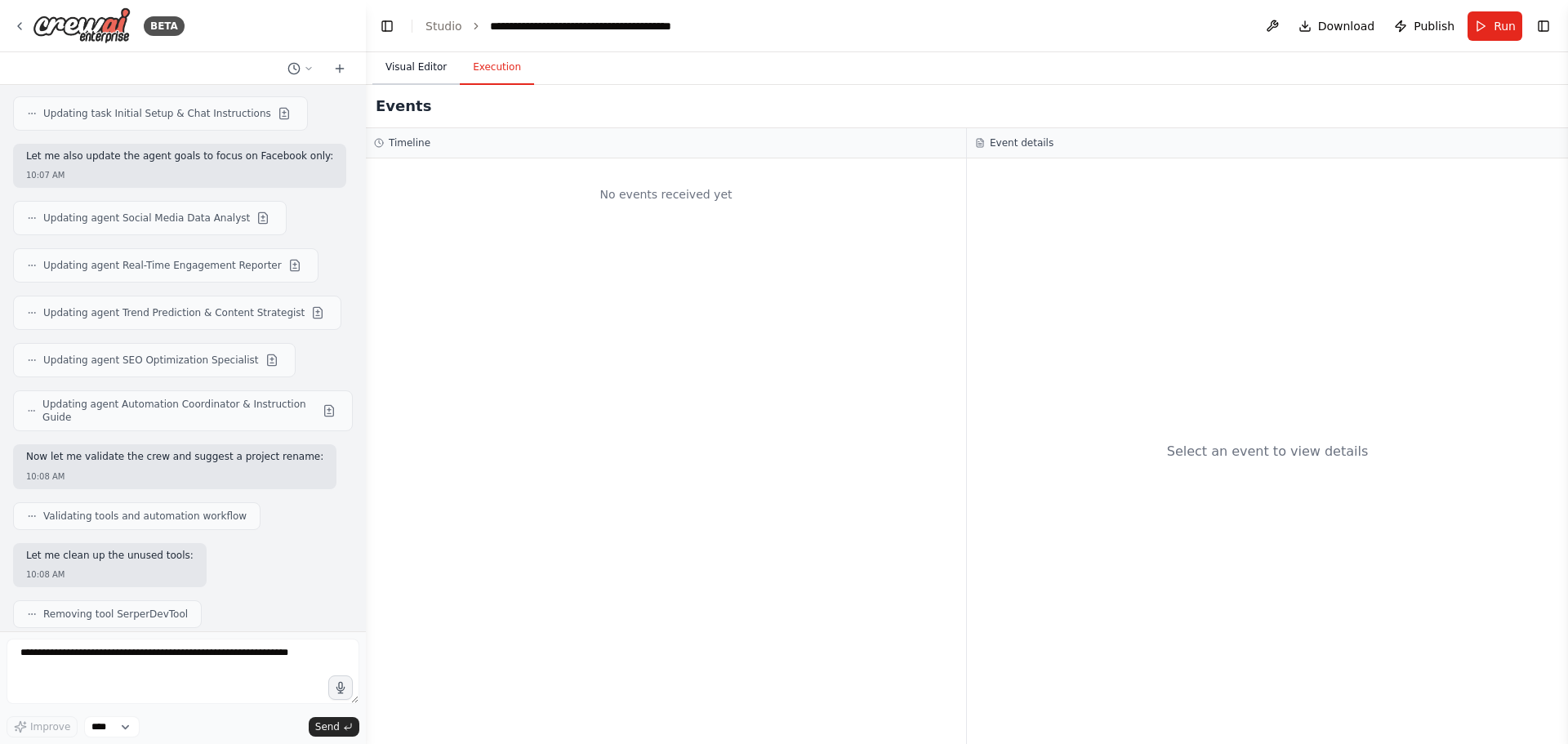
click at [415, 60] on button "Visual Editor" at bounding box center [416, 68] width 88 height 34
click at [493, 75] on button "Execution" at bounding box center [497, 68] width 74 height 34
click at [441, 73] on button "Visual Editor" at bounding box center [416, 68] width 88 height 34
click at [474, 73] on button "Execution" at bounding box center [497, 68] width 74 height 34
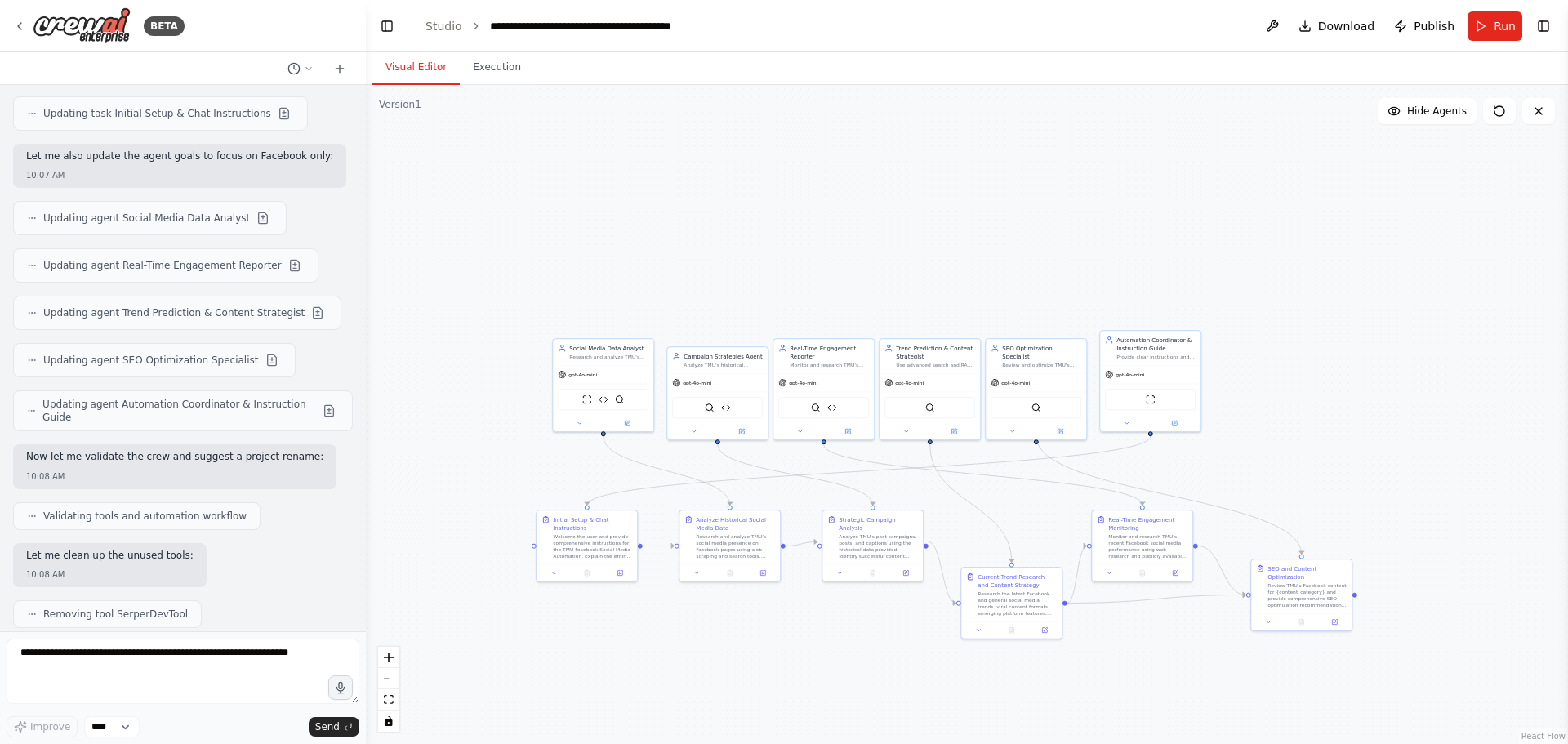
click at [430, 76] on button "Visual Editor" at bounding box center [416, 68] width 88 height 34
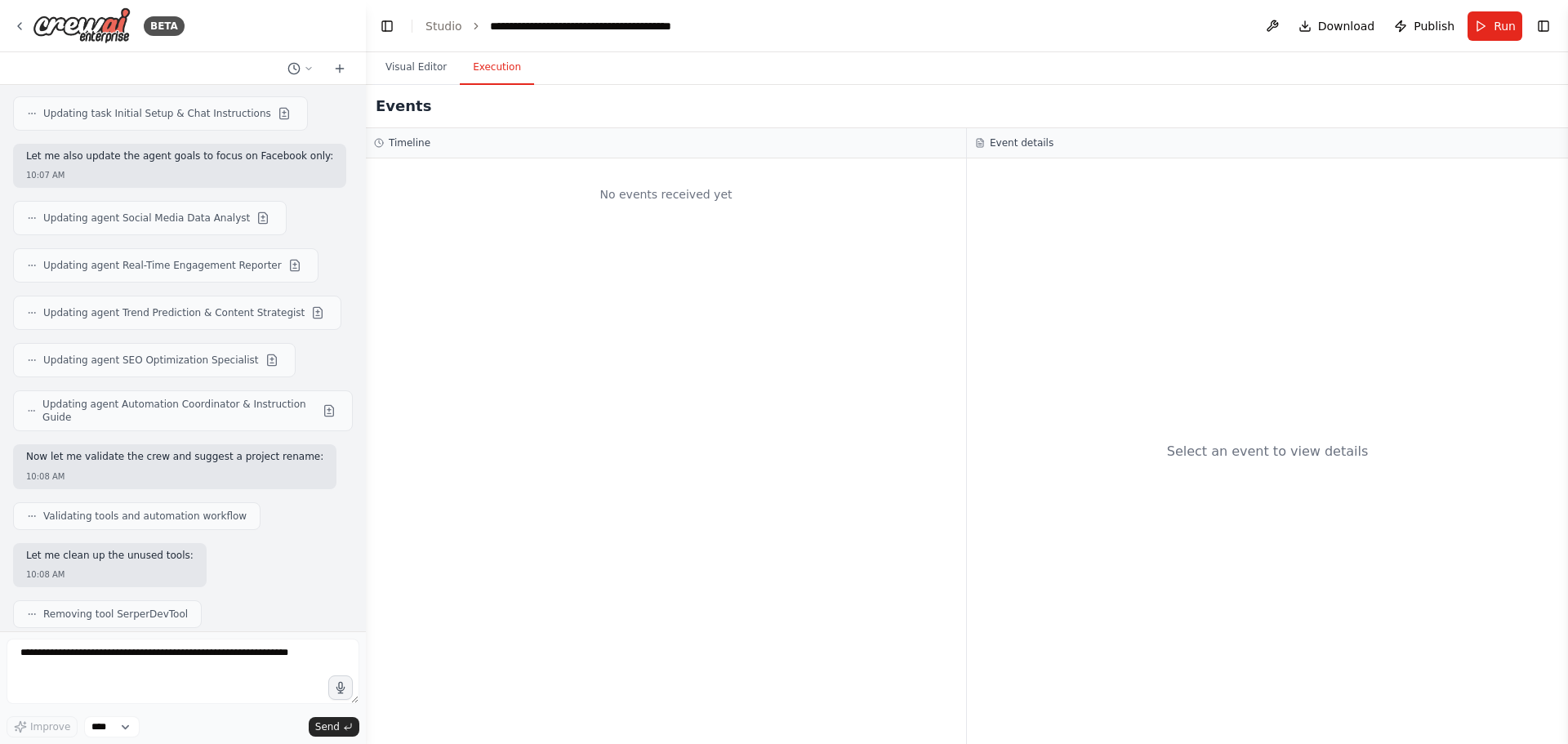
click at [462, 74] on button "Execution" at bounding box center [497, 68] width 74 height 34
click at [436, 76] on button "Visual Editor" at bounding box center [416, 68] width 88 height 34
click at [478, 68] on button "Execution" at bounding box center [497, 68] width 74 height 34
click at [427, 73] on button "Visual Editor" at bounding box center [416, 68] width 88 height 34
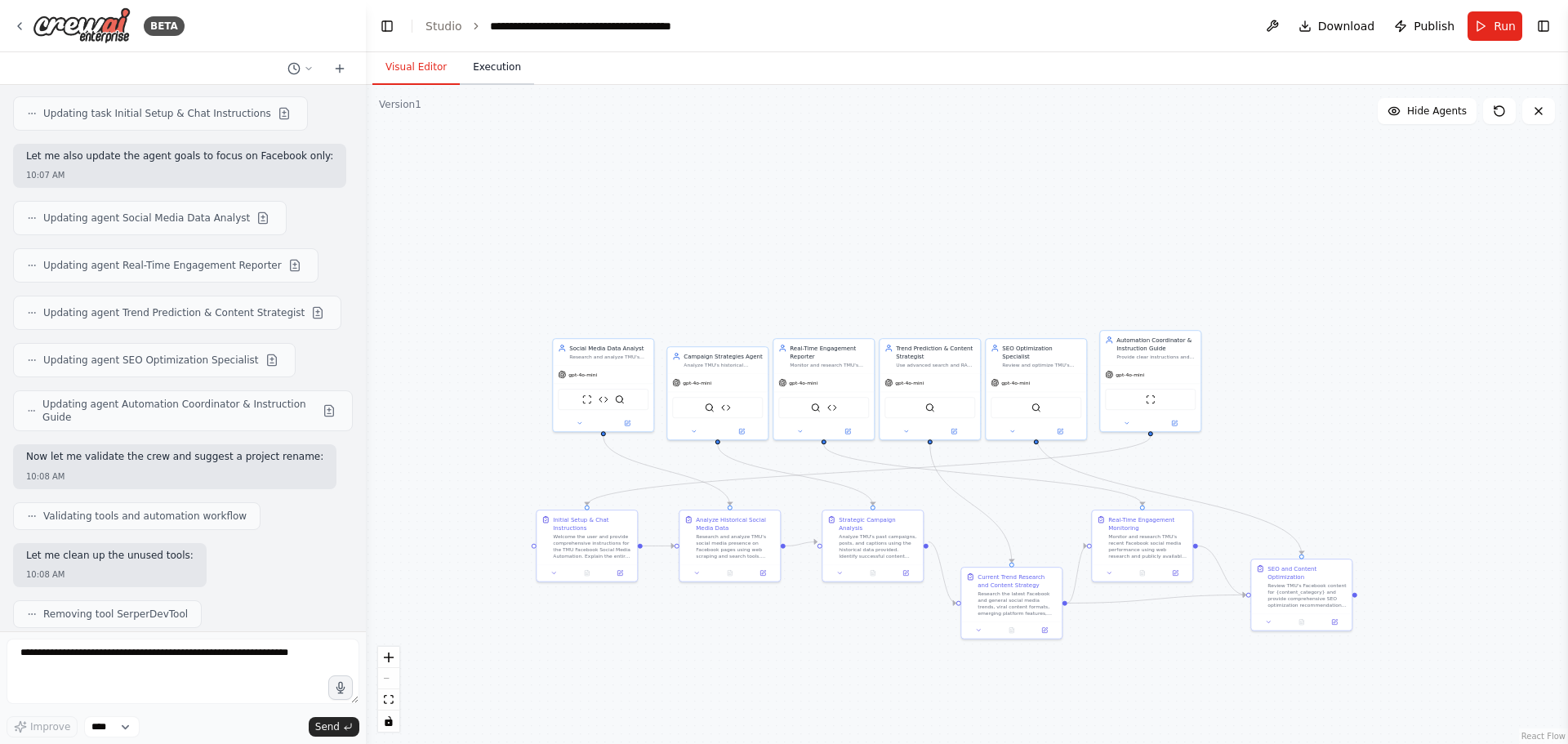
click at [470, 70] on button "Execution" at bounding box center [497, 68] width 74 height 34
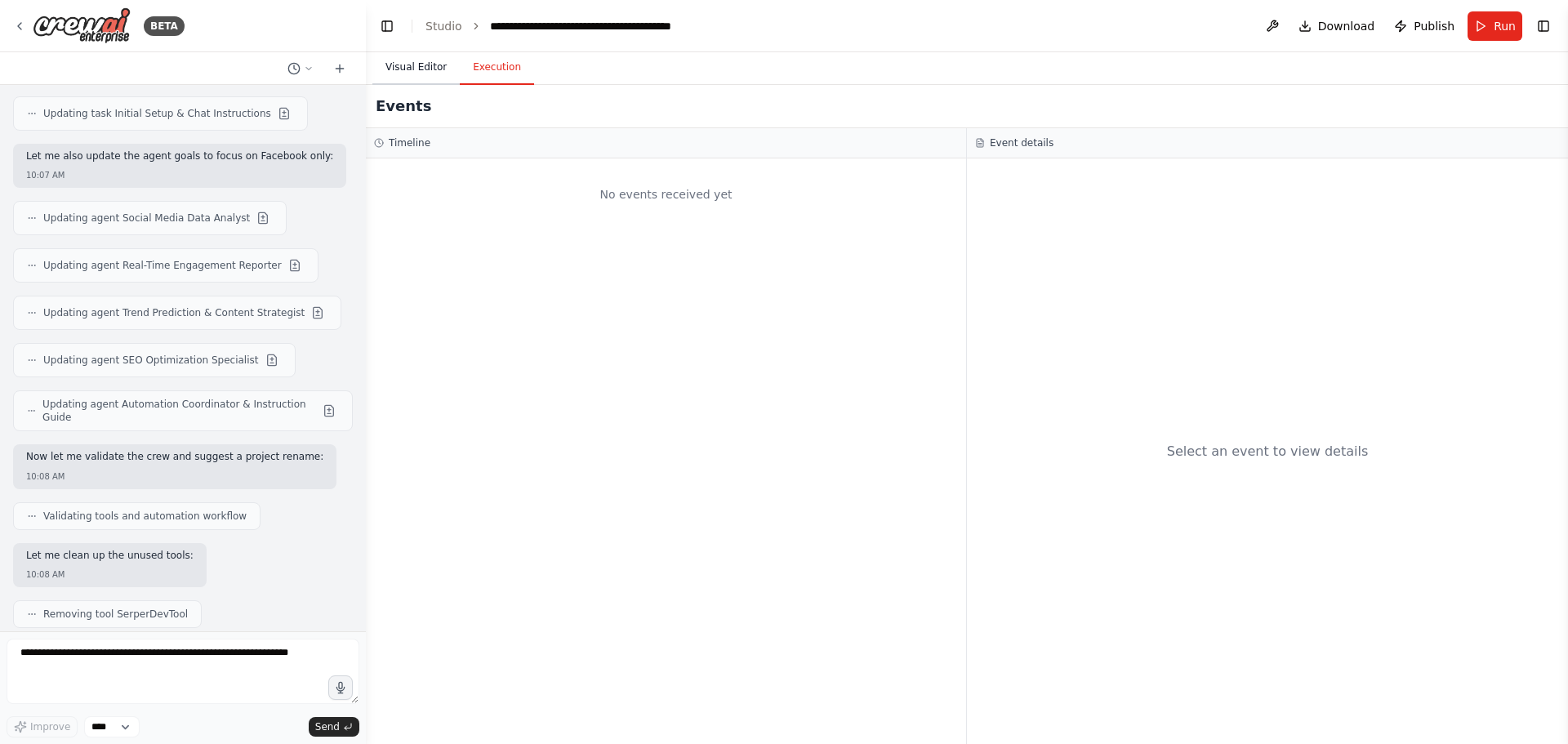
click at [426, 69] on button "Visual Editor" at bounding box center [416, 68] width 88 height 34
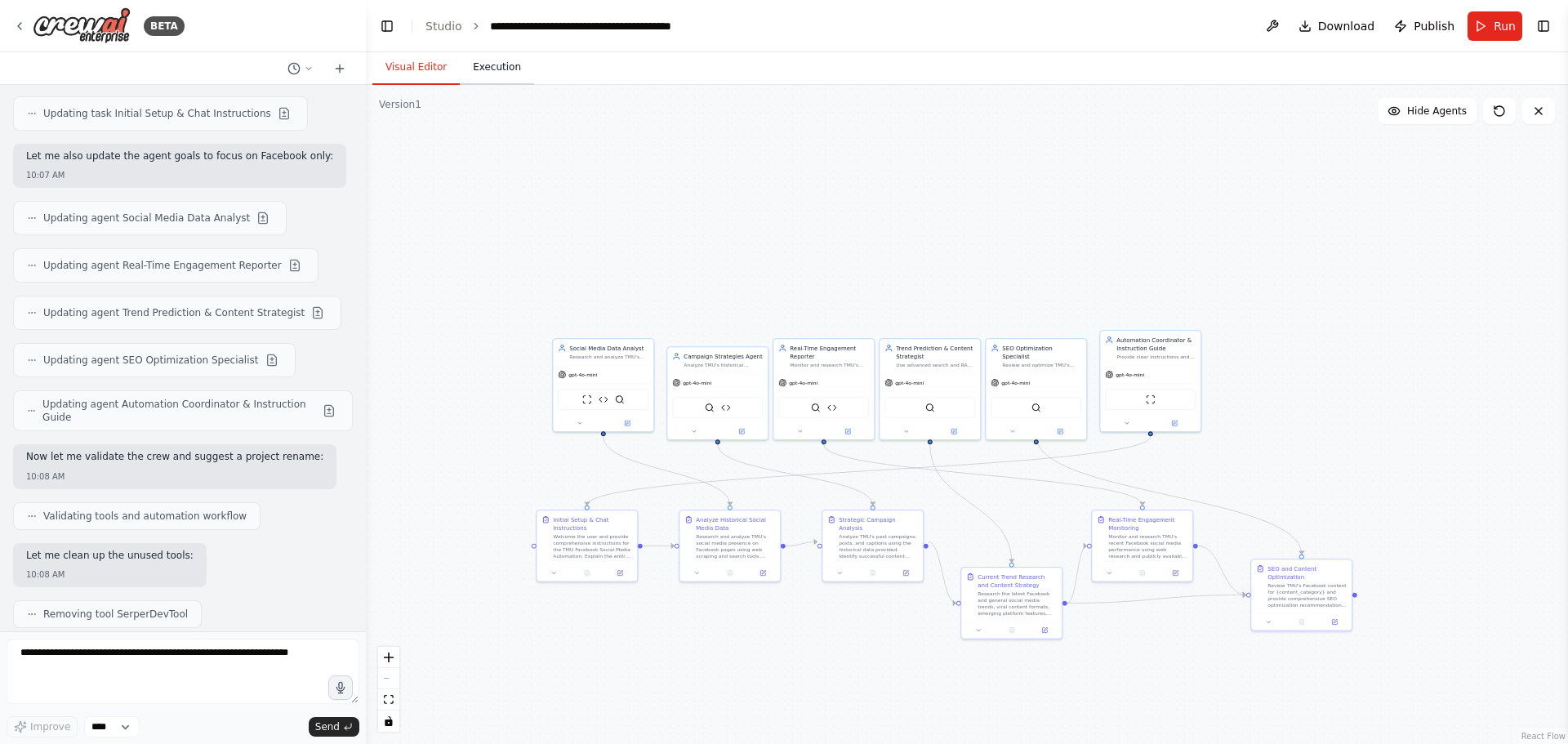
click at [461, 70] on button "Execution" at bounding box center [497, 68] width 74 height 34
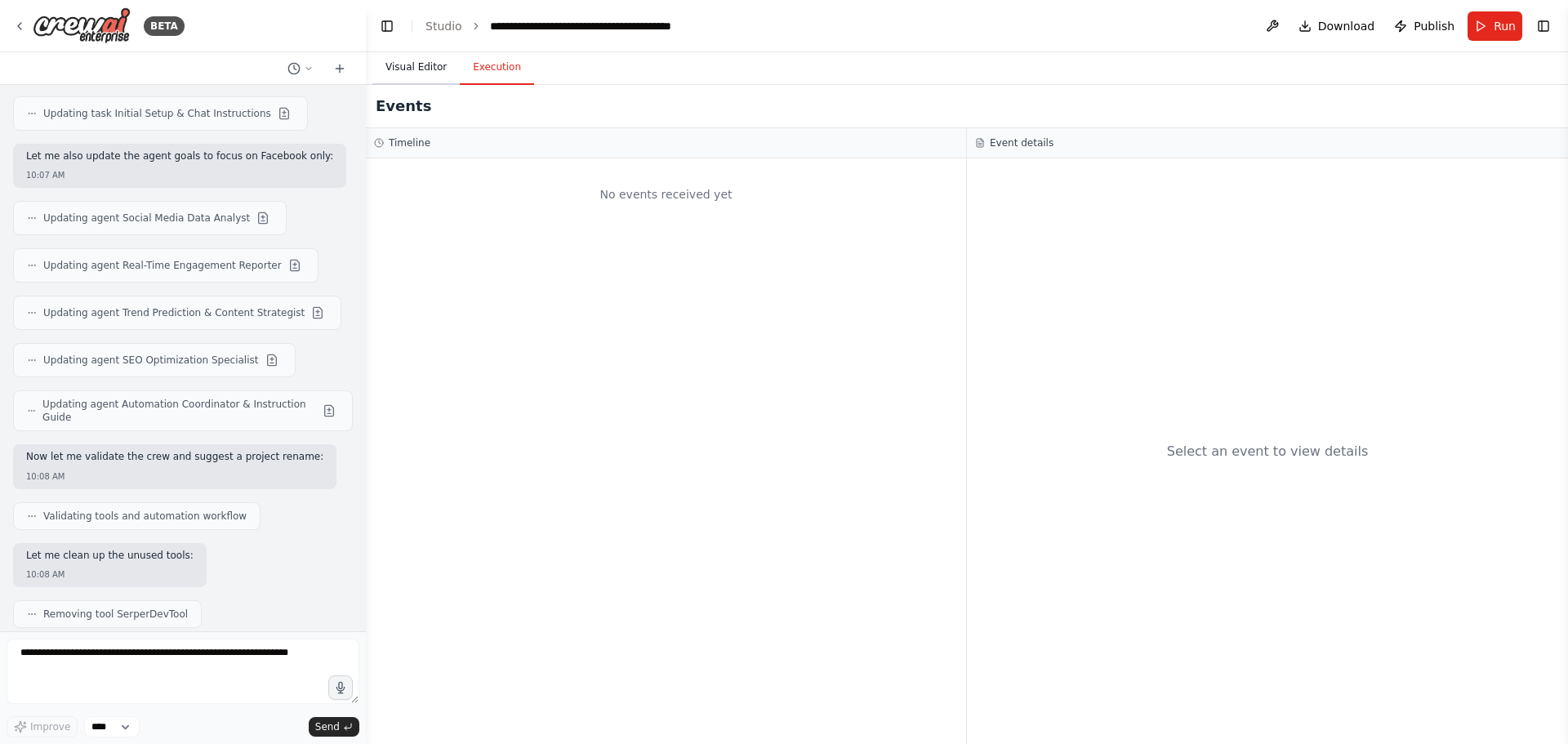
click at [424, 70] on button "Visual Editor" at bounding box center [416, 68] width 88 height 34
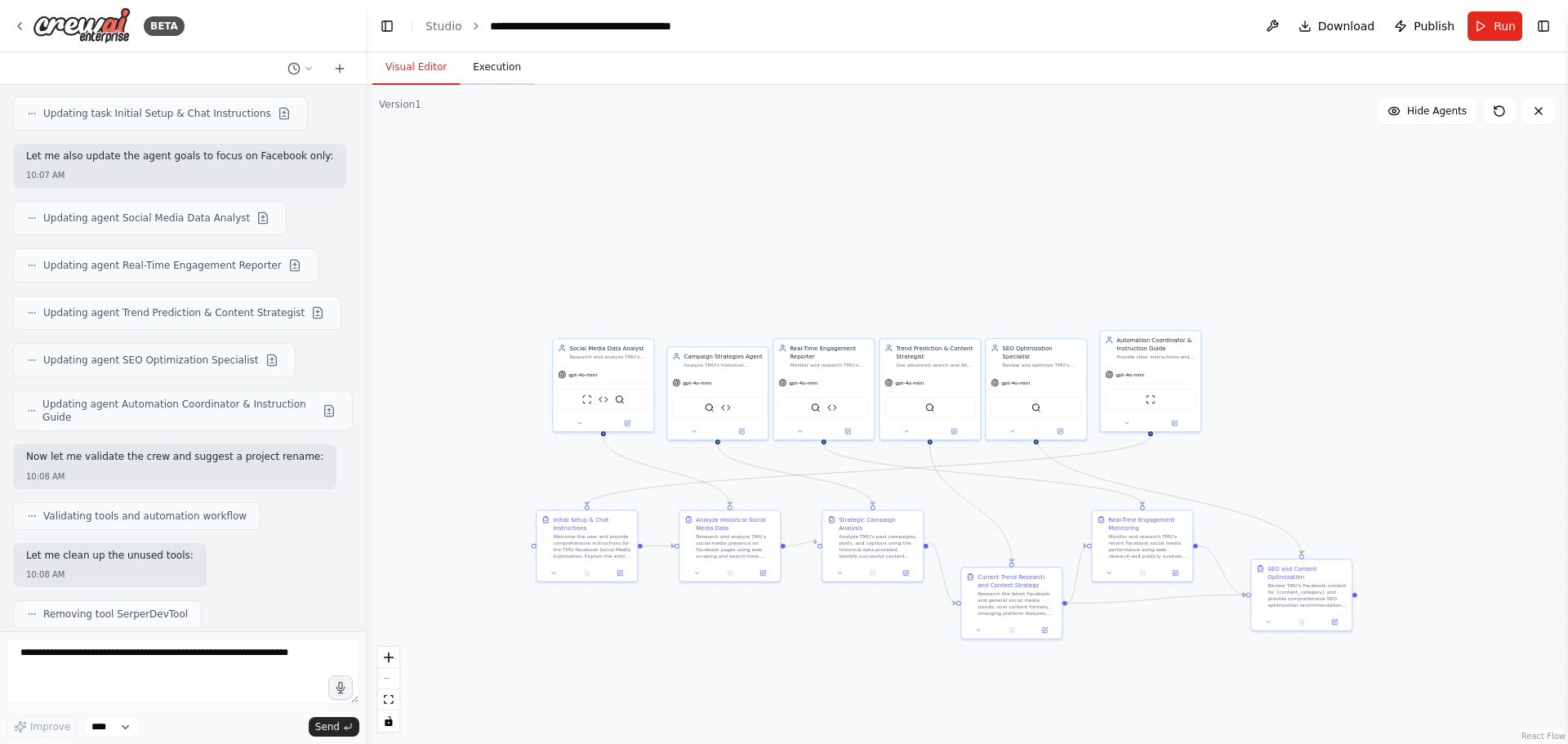
click at [472, 64] on button "Execution" at bounding box center [497, 68] width 74 height 34
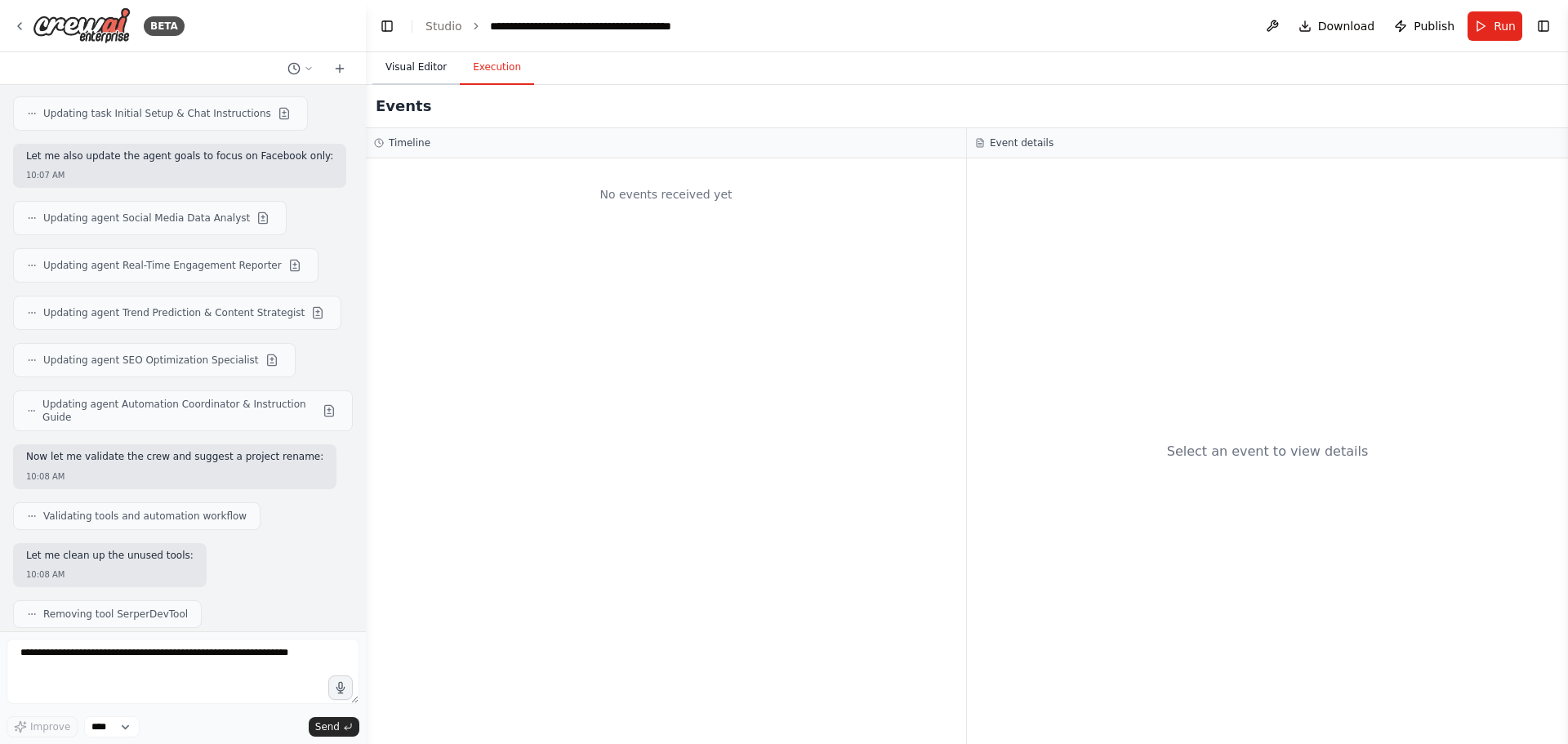
click at [434, 64] on button "Visual Editor" at bounding box center [416, 68] width 88 height 34
click at [477, 64] on button "Execution" at bounding box center [497, 68] width 74 height 34
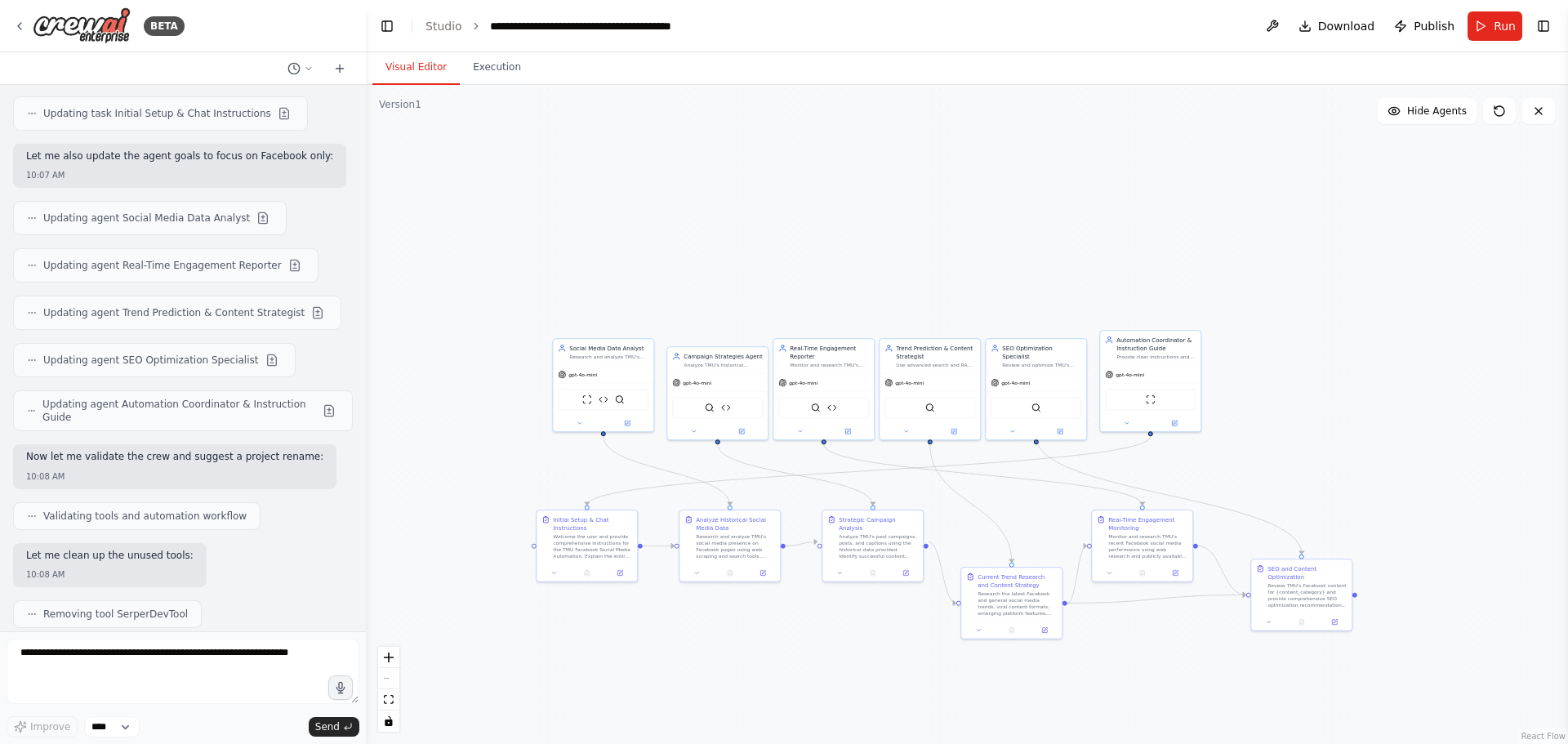
click at [421, 65] on button "Visual Editor" at bounding box center [416, 68] width 88 height 34
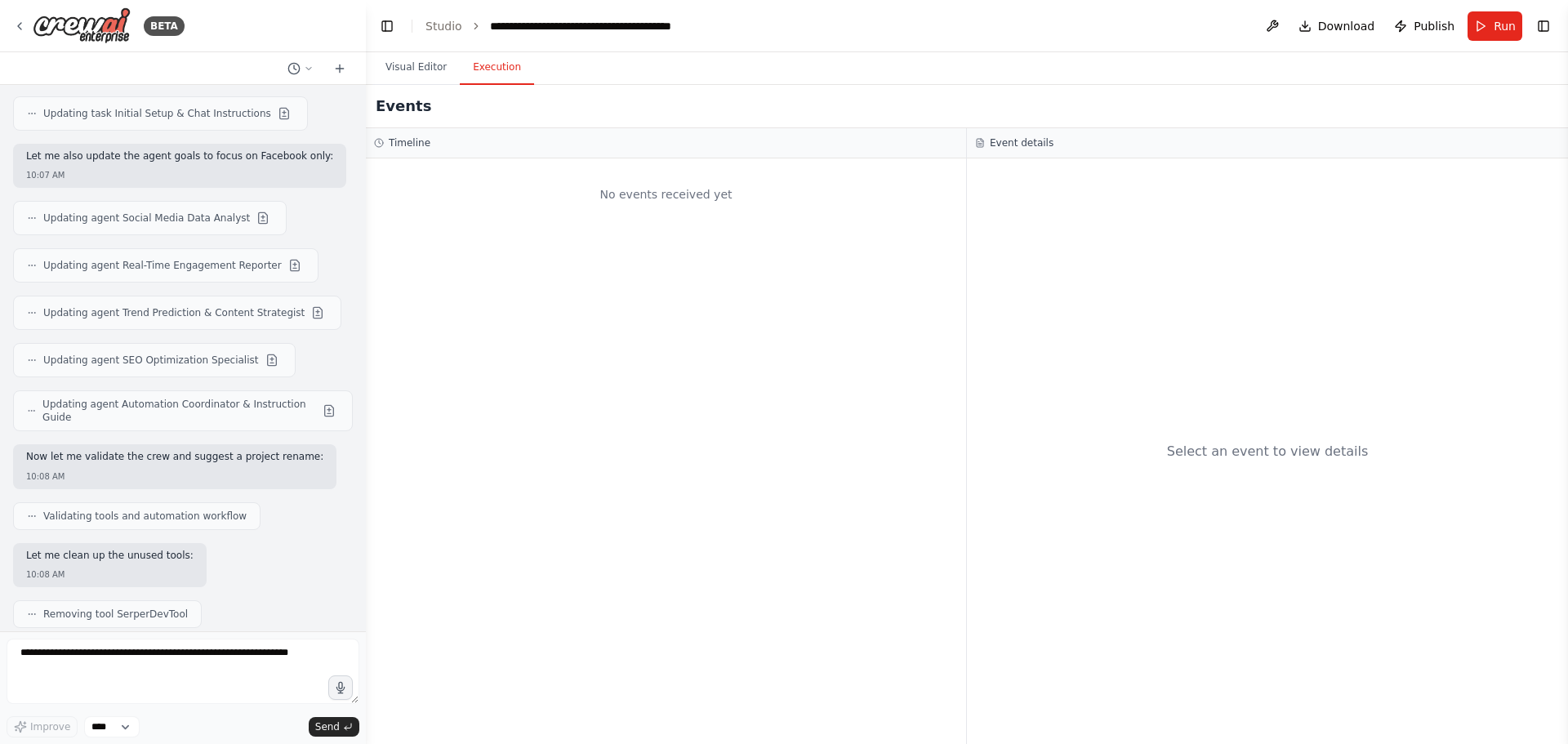
click at [471, 67] on button "Execution" at bounding box center [497, 68] width 74 height 34
click at [425, 67] on button "Visual Editor" at bounding box center [416, 68] width 88 height 34
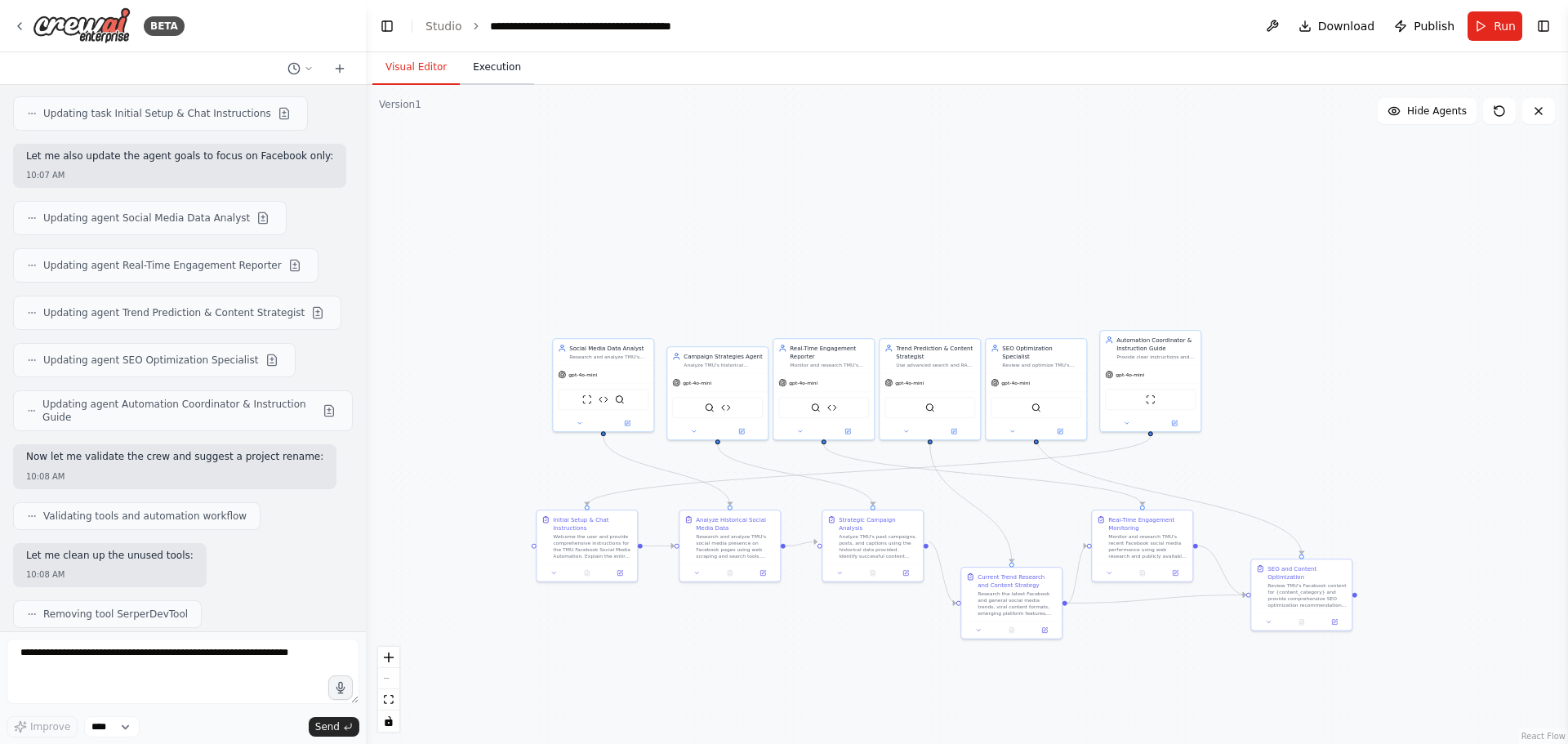
drag, startPoint x: 490, startPoint y: 63, endPoint x: 439, endPoint y: 62, distance: 51.0
click at [485, 62] on button "Execution" at bounding box center [497, 68] width 74 height 34
click at [439, 62] on button "Visual Editor" at bounding box center [416, 68] width 88 height 34
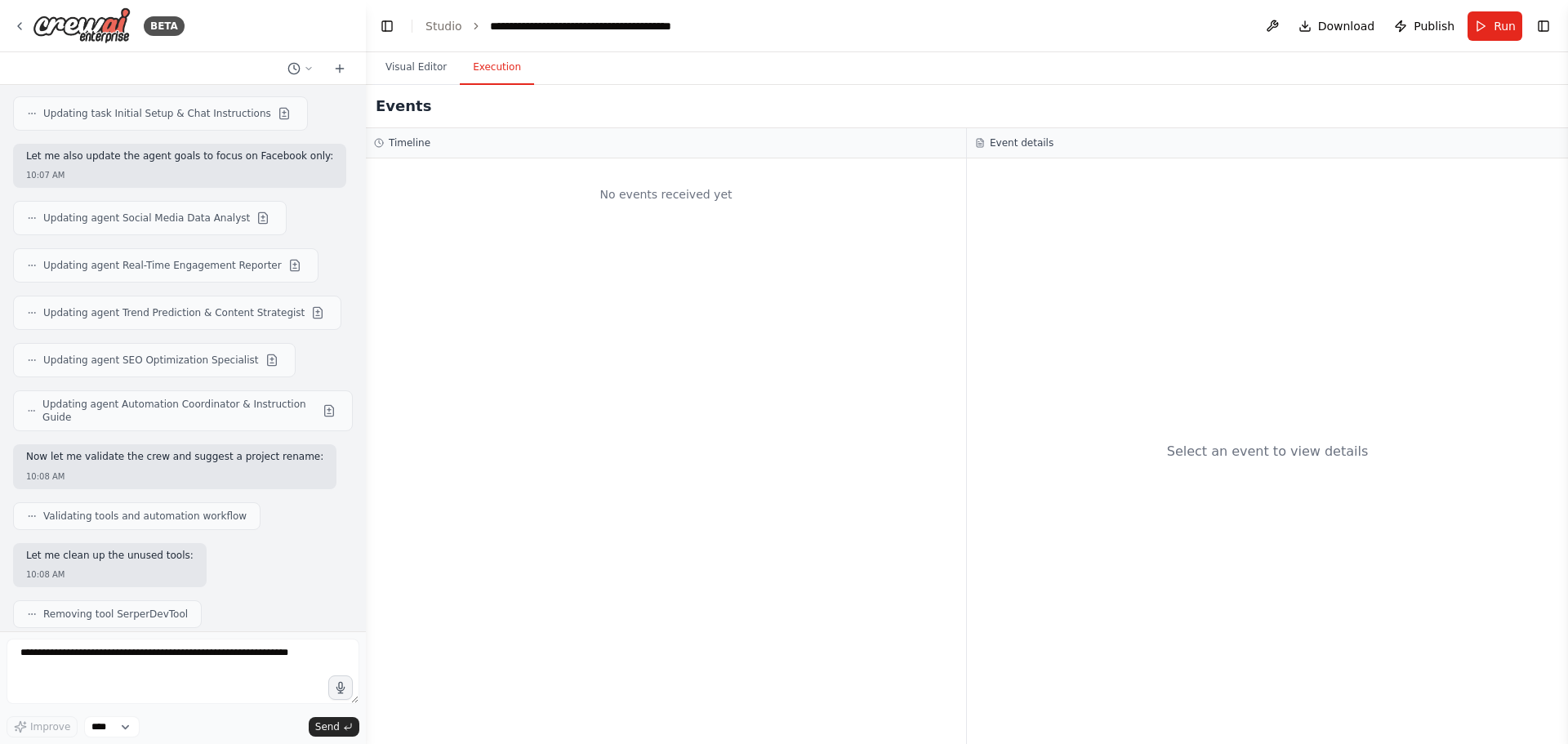
click at [460, 60] on button "Execution" at bounding box center [497, 68] width 74 height 34
click at [420, 64] on button "Visual Editor" at bounding box center [416, 68] width 88 height 34
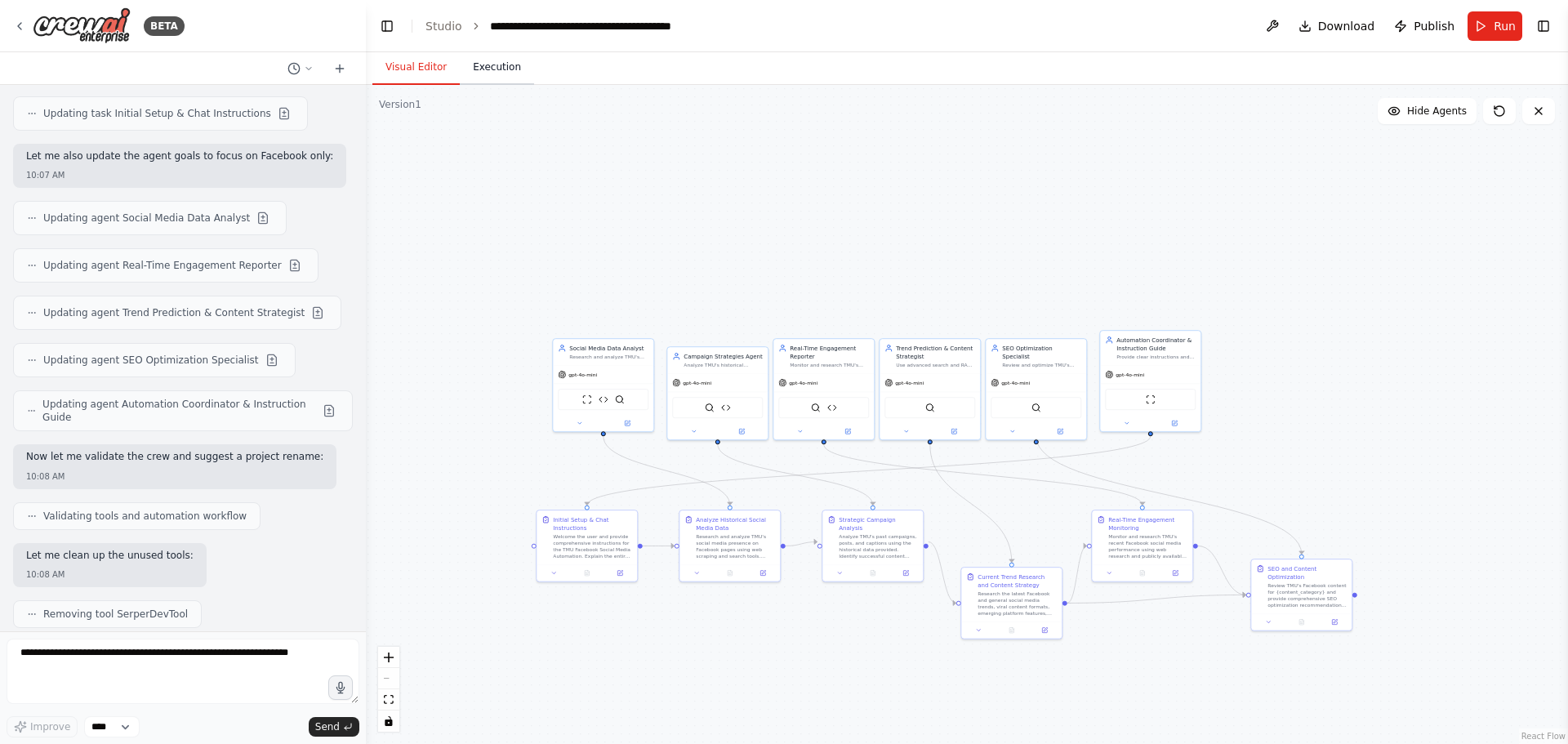
click at [464, 62] on button "Execution" at bounding box center [497, 68] width 74 height 34
click at [429, 66] on button "Visual Editor" at bounding box center [416, 68] width 88 height 34
click at [476, 69] on button "Execution" at bounding box center [497, 68] width 74 height 34
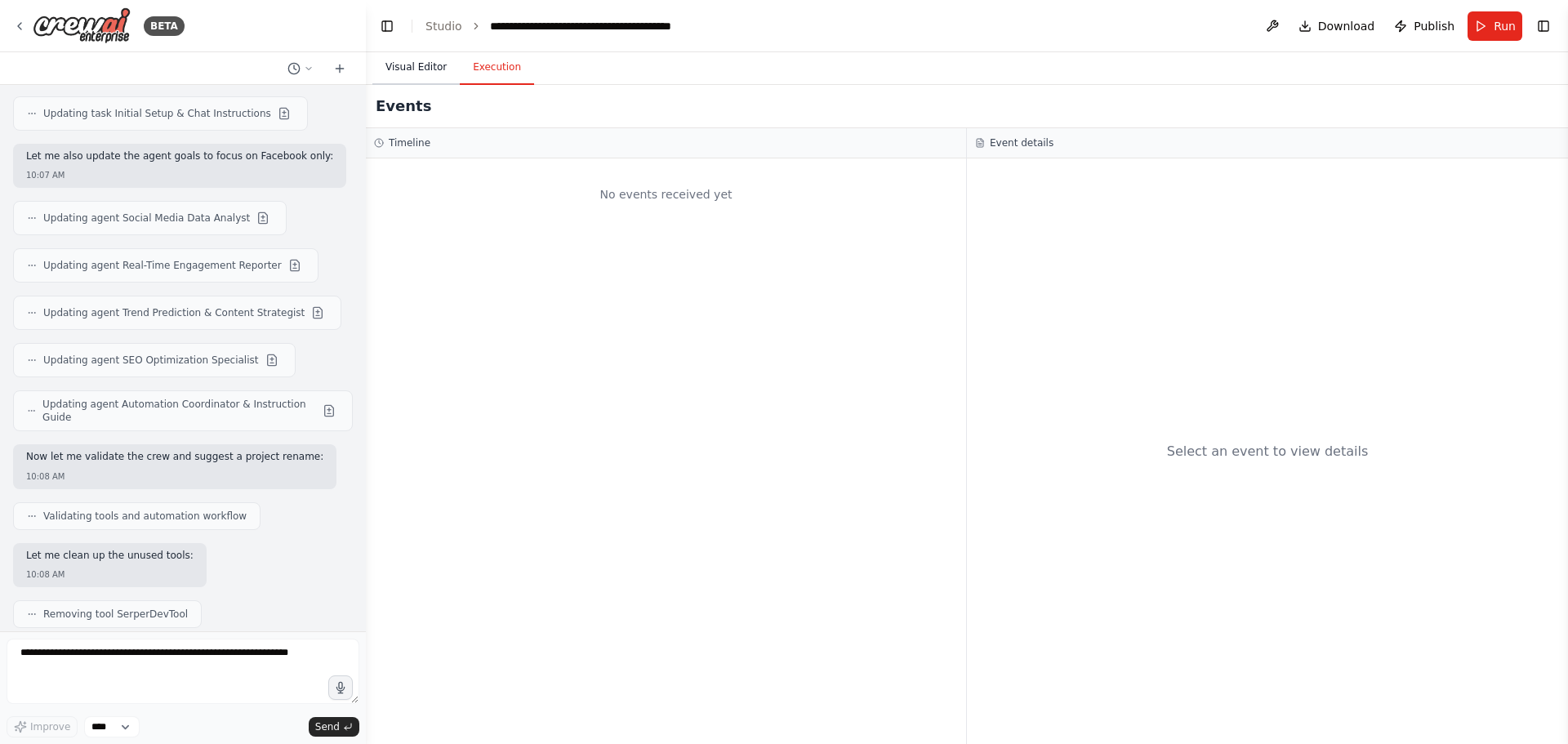
click at [434, 73] on button "Visual Editor" at bounding box center [416, 68] width 88 height 34
